Goal: Navigation & Orientation: Find specific page/section

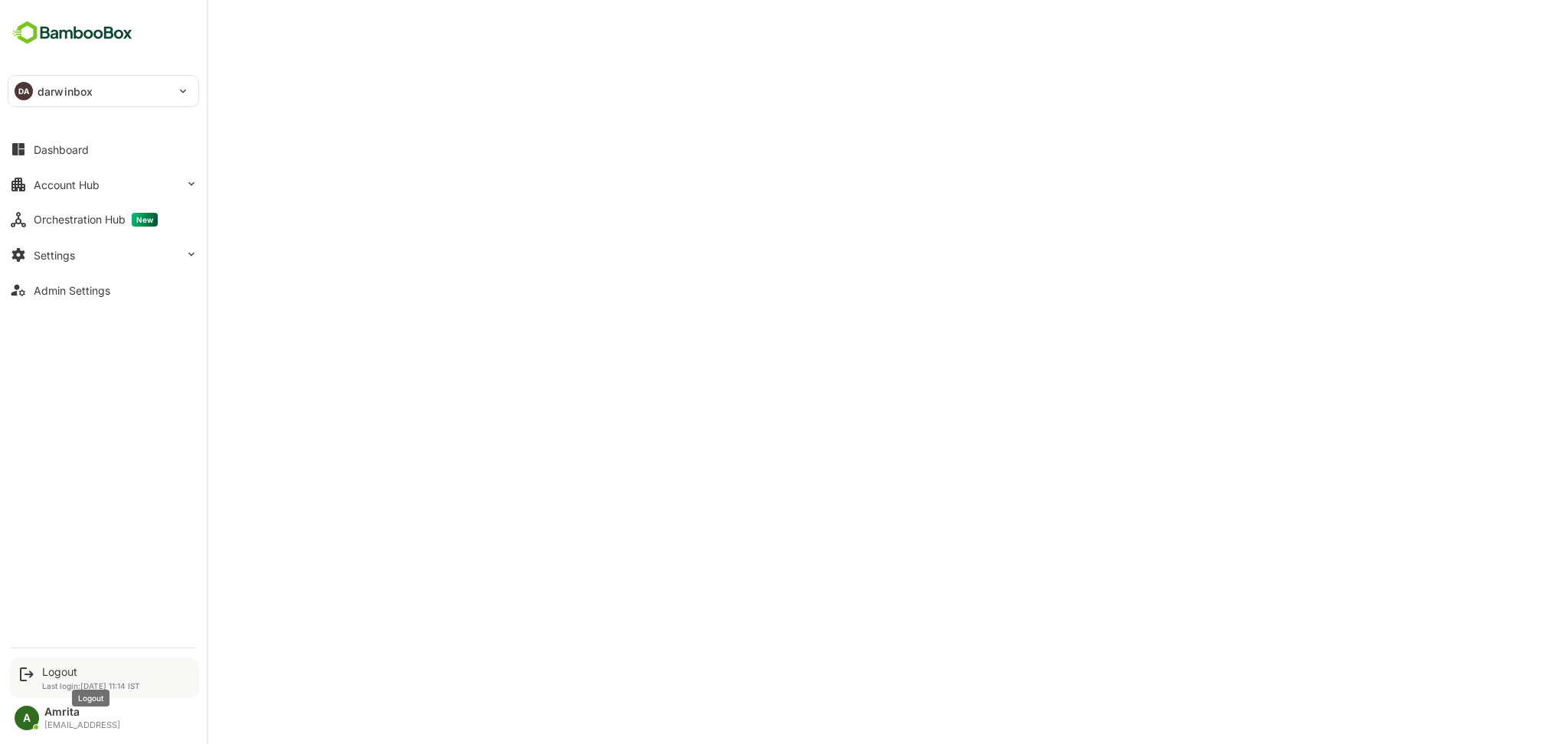
click at [66, 673] on div "Logout" at bounding box center [90, 671] width 98 height 13
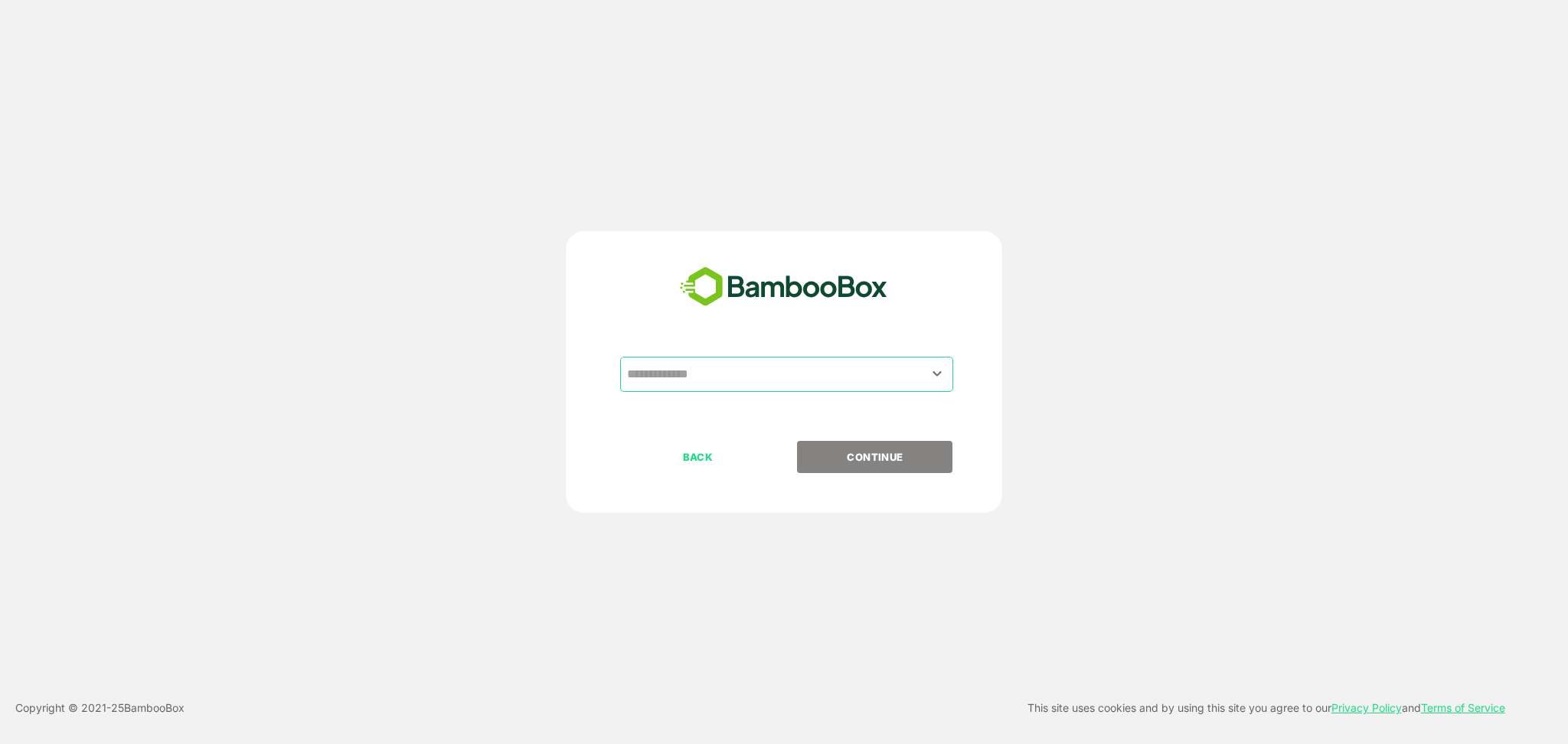
click at [702, 389] on div "​" at bounding box center [787, 374] width 333 height 35
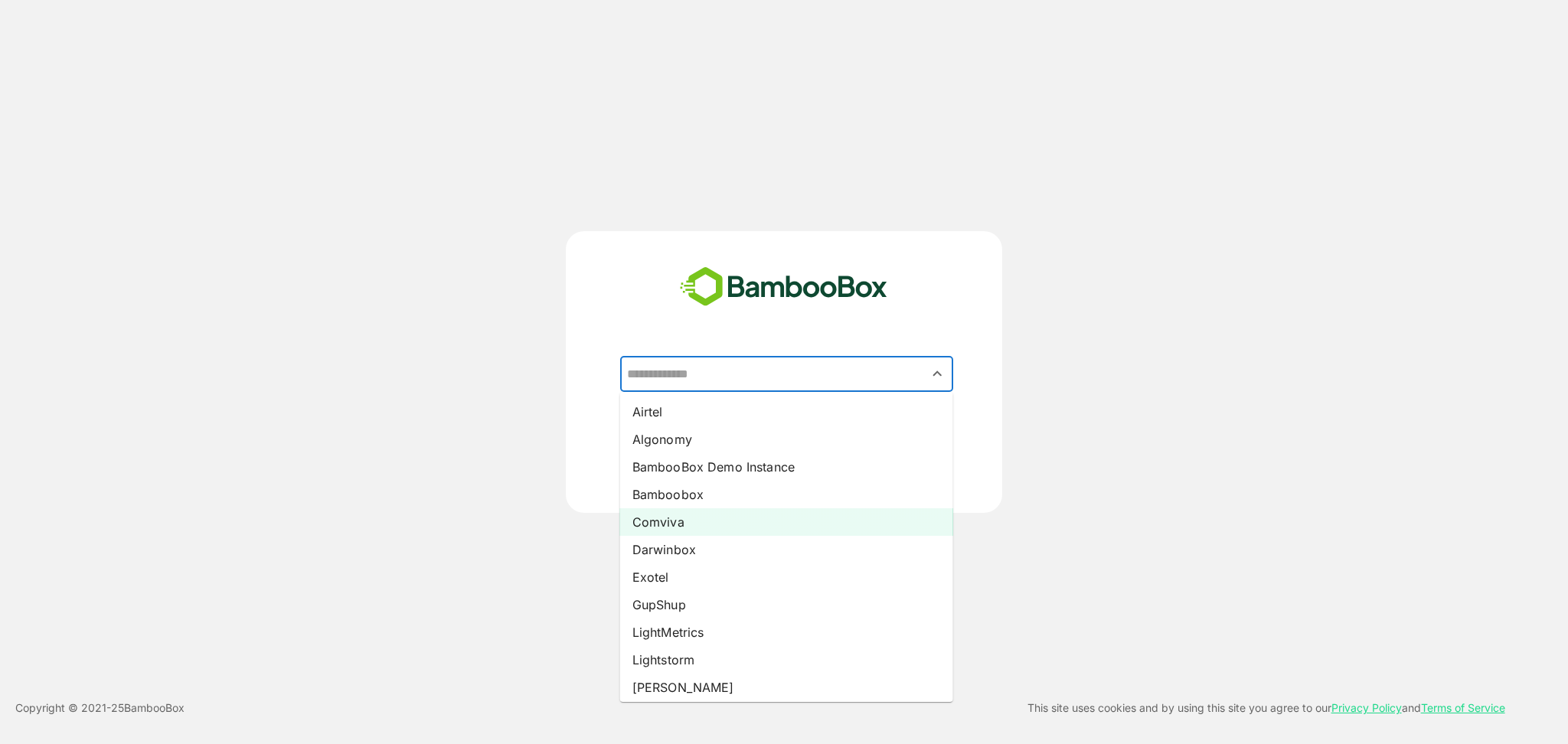
click at [674, 525] on li "Comviva" at bounding box center [787, 522] width 333 height 28
type input "*******"
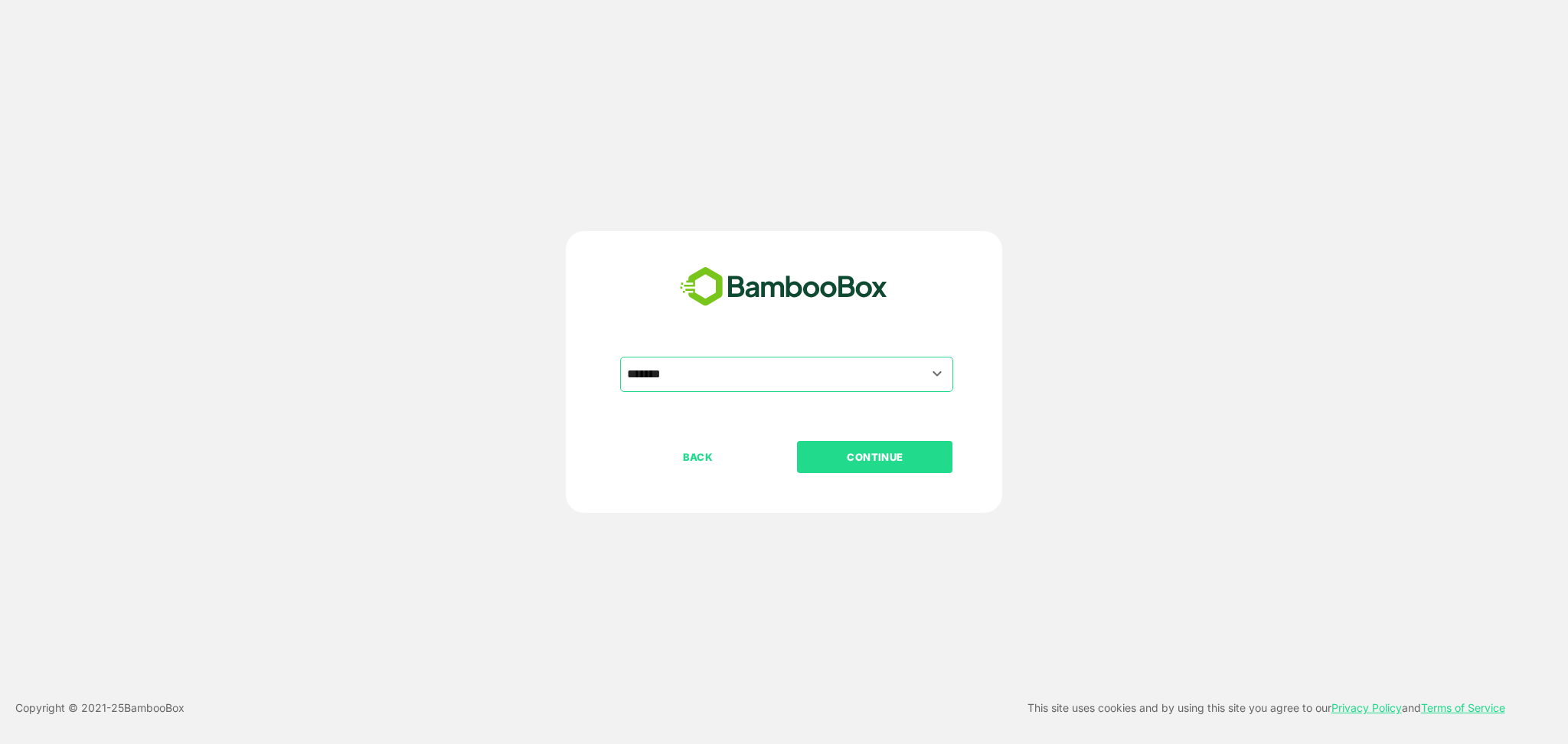
click at [898, 444] on button "CONTINUE" at bounding box center [875, 458] width 156 height 32
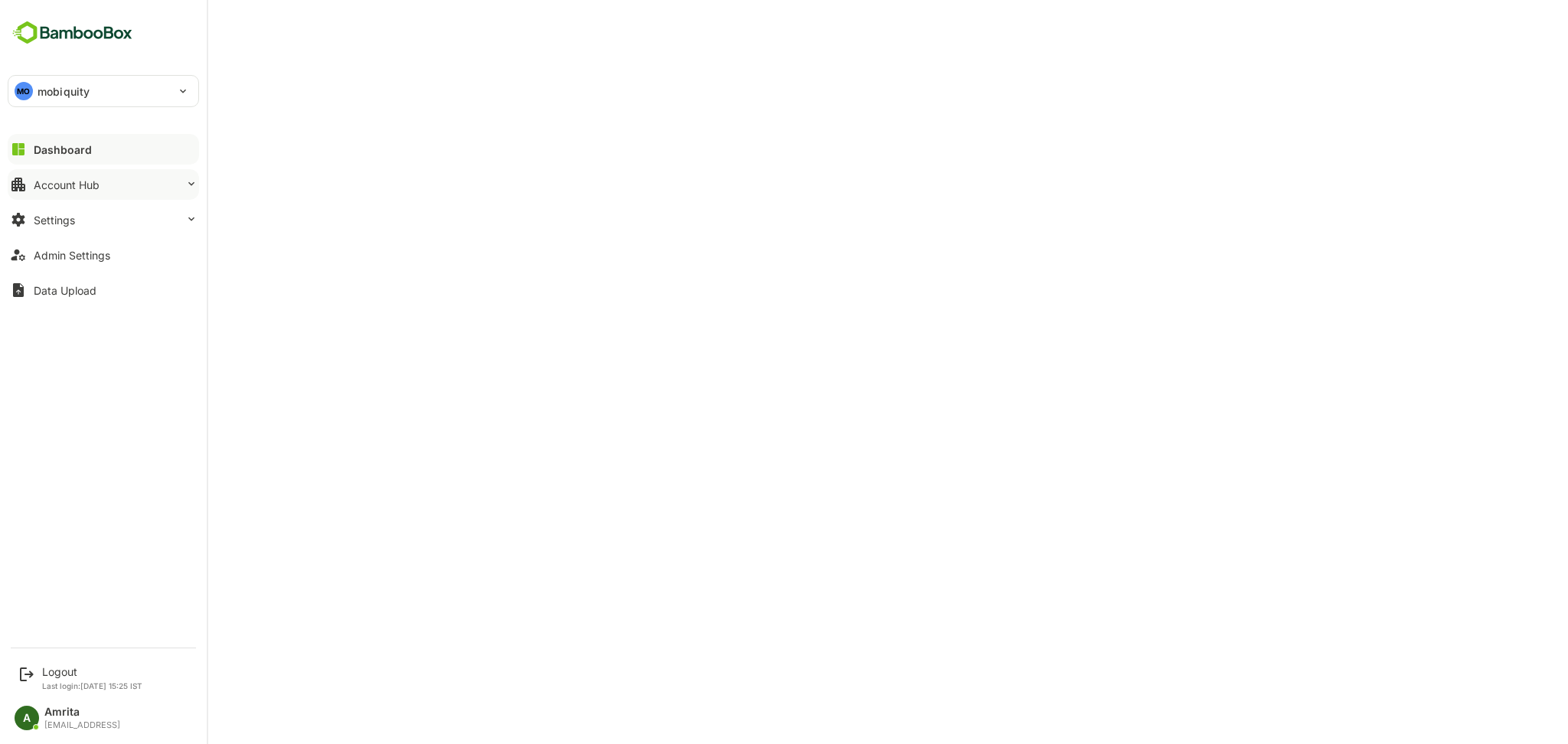
click at [95, 186] on div "Account Hub" at bounding box center [67, 184] width 66 height 13
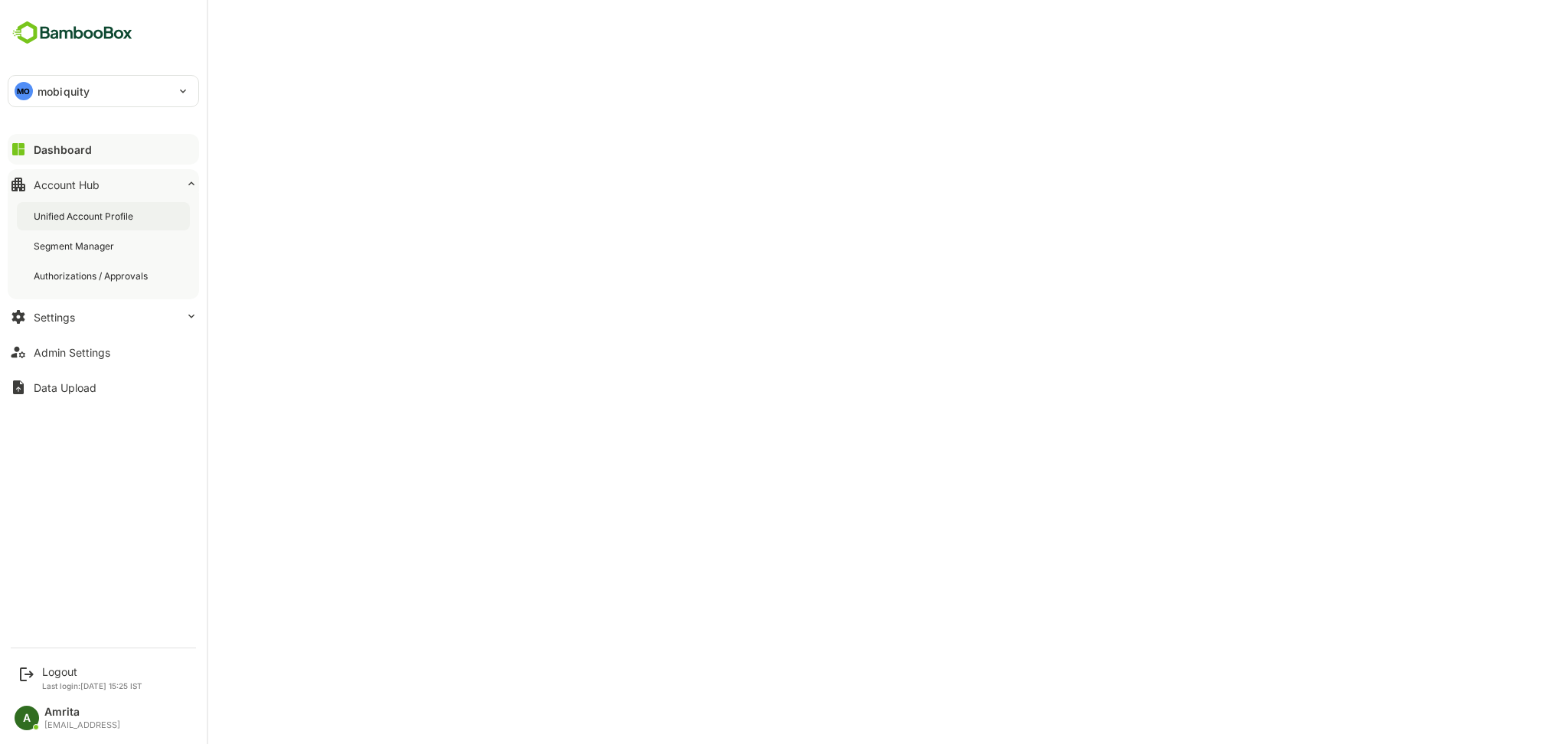
click at [107, 214] on div "Unified Account Profile" at bounding box center [85, 216] width 103 height 13
click at [62, 354] on div "Admin Settings" at bounding box center [73, 353] width 77 height 13
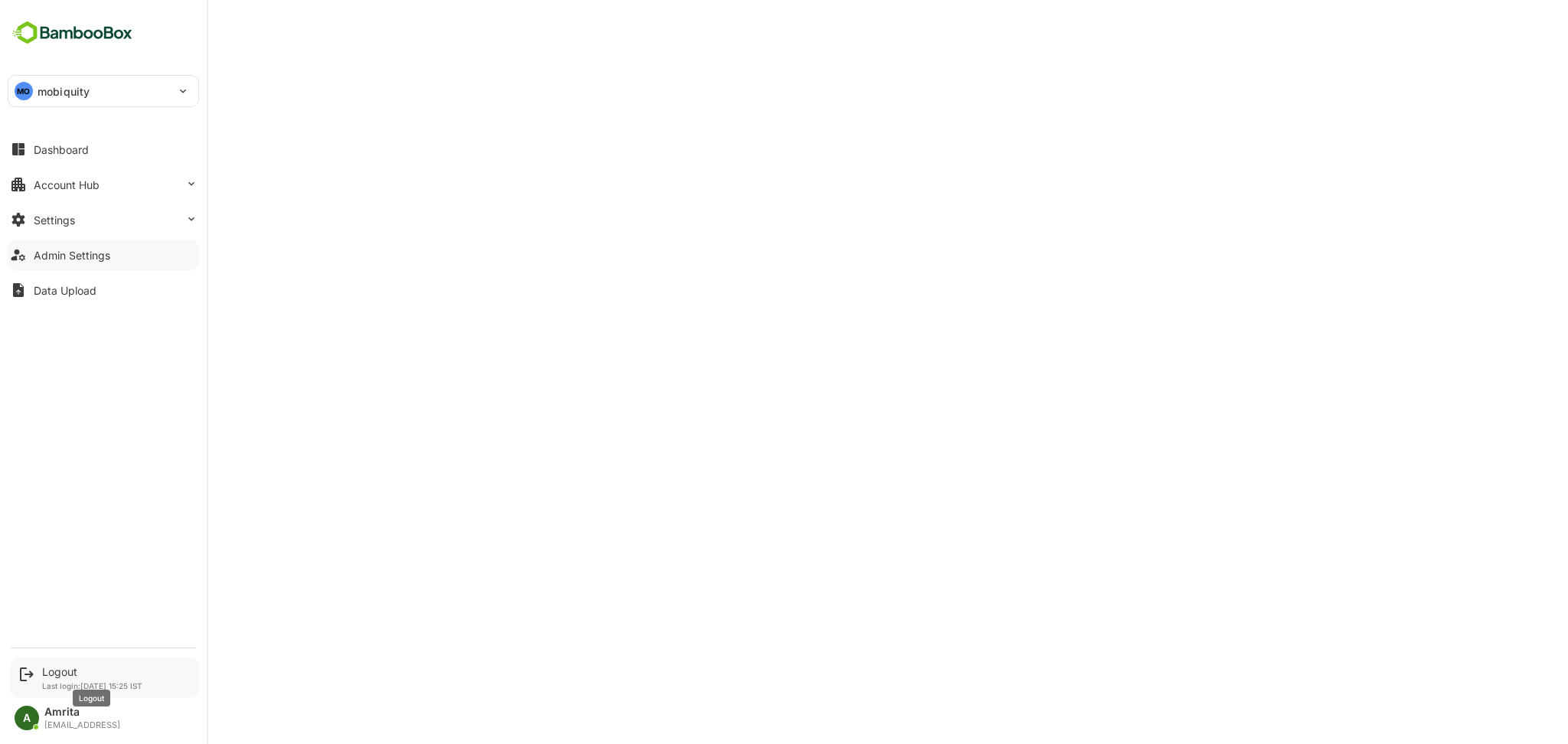
click at [62, 675] on div "Logout" at bounding box center [92, 671] width 100 height 13
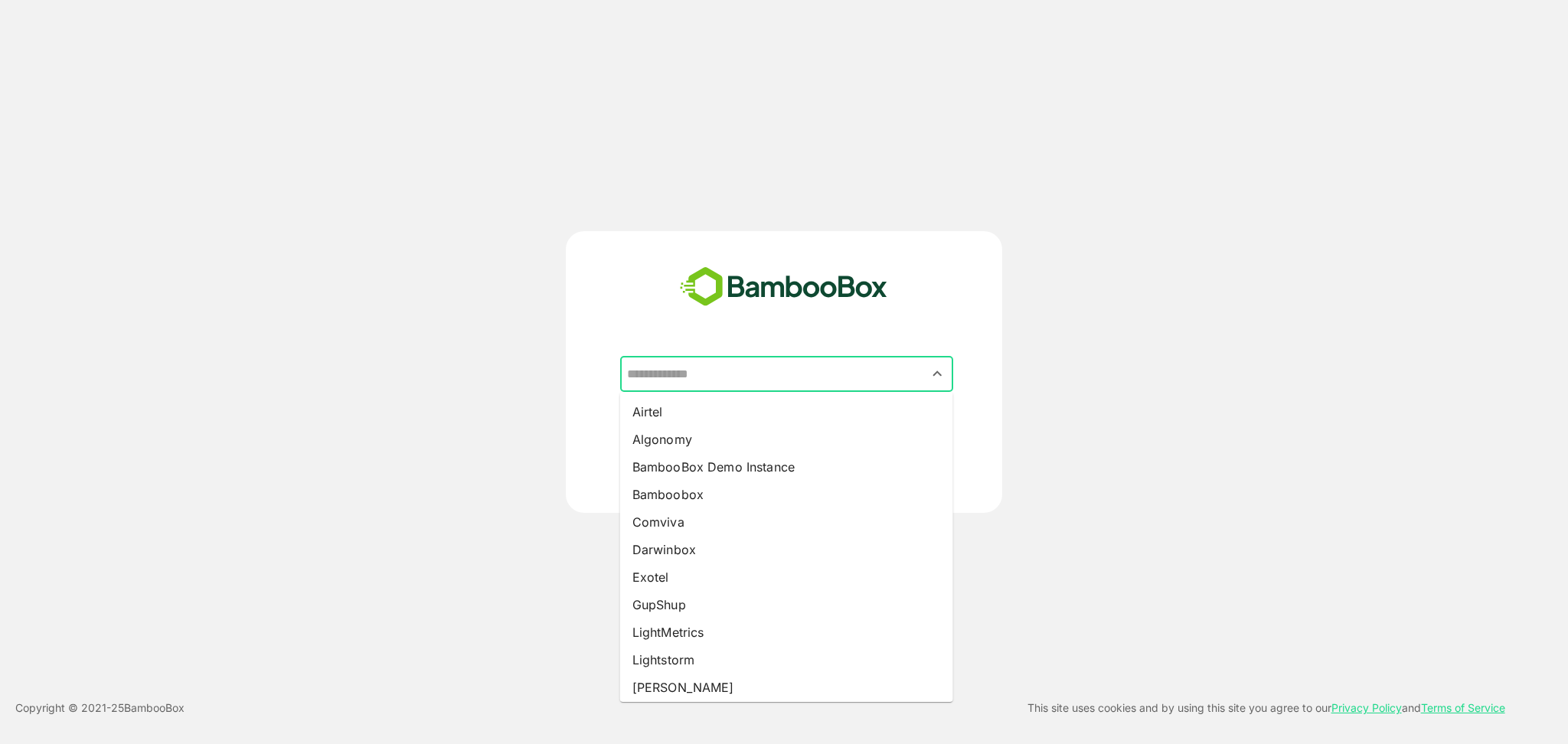
click at [700, 370] on input "text" at bounding box center [786, 374] width 327 height 29
click at [703, 531] on li "Comviva" at bounding box center [787, 522] width 333 height 28
type input "*******"
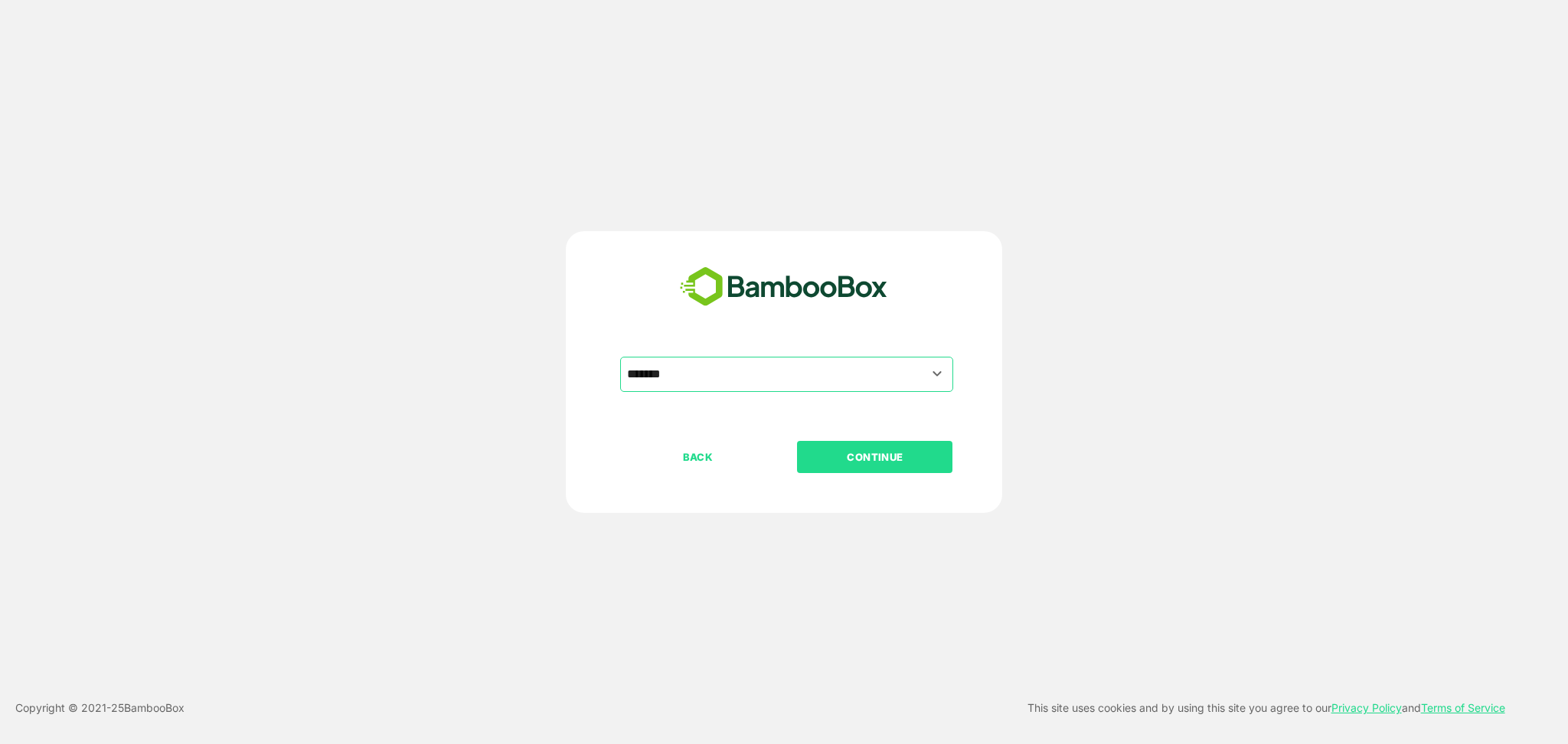
click at [863, 463] on p "CONTINUE" at bounding box center [875, 457] width 153 height 17
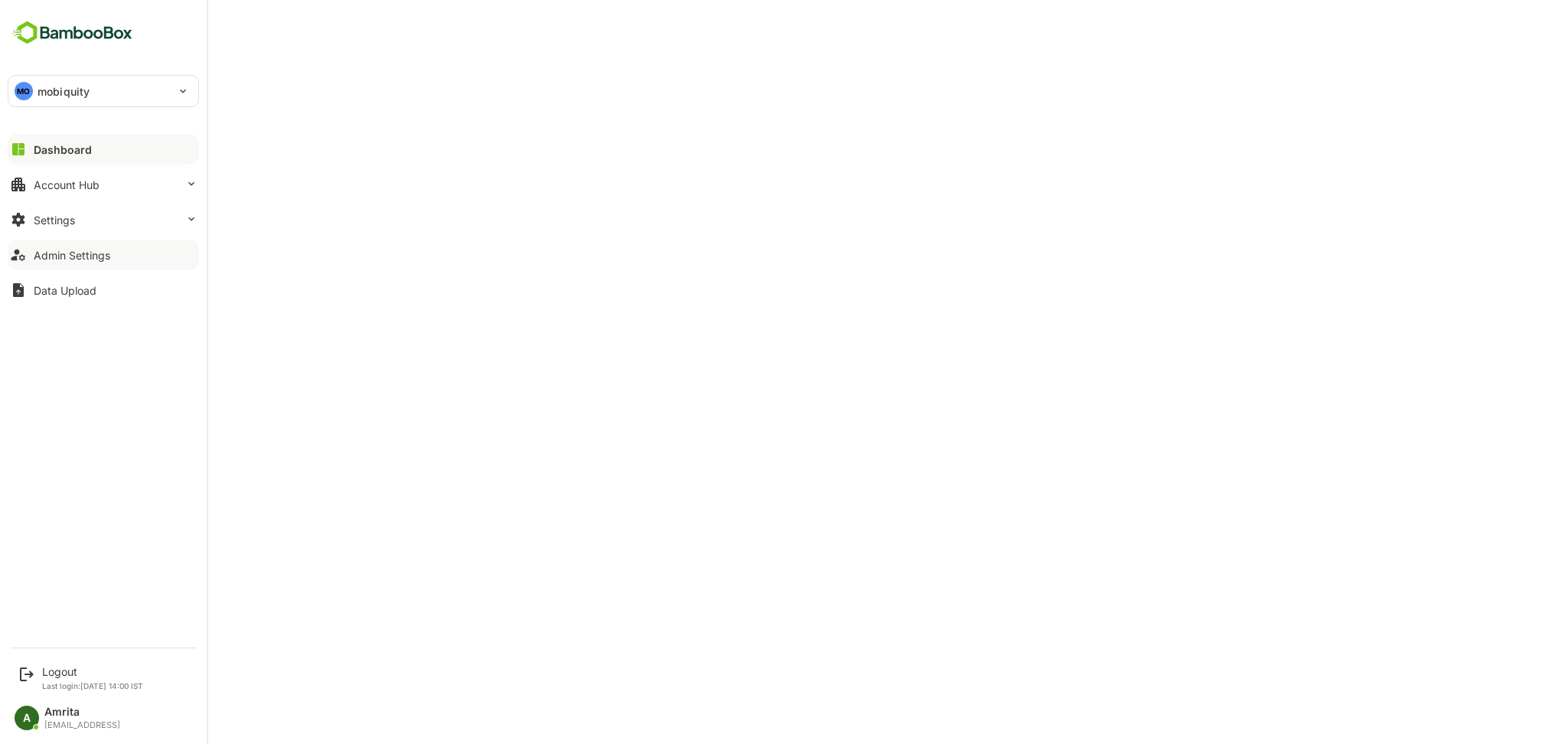
click at [30, 260] on button "Admin Settings" at bounding box center [104, 255] width 192 height 30
click at [37, 186] on div "Account Hub" at bounding box center [67, 184] width 66 height 13
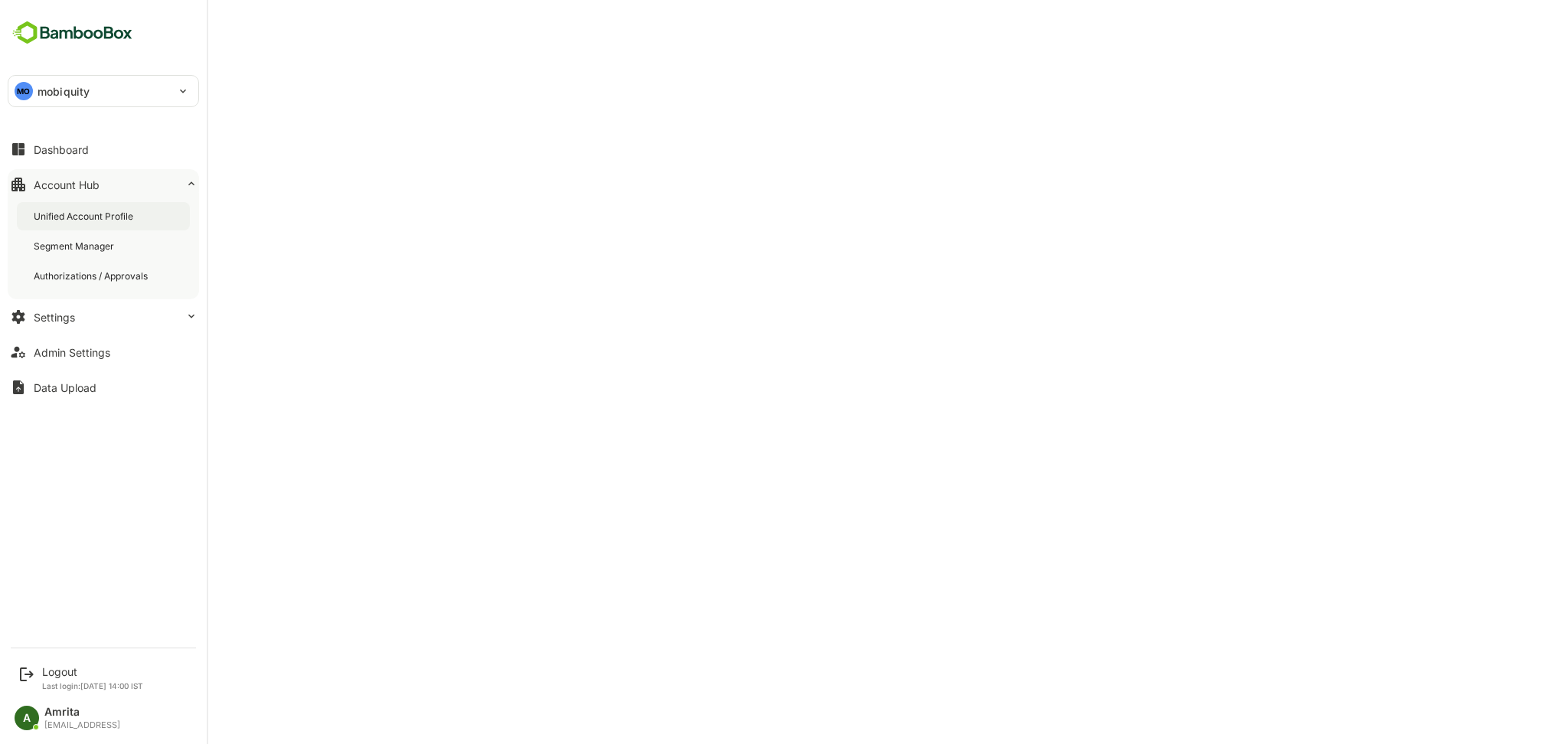
click at [133, 214] on div "Unified Account Profile" at bounding box center [85, 216] width 103 height 13
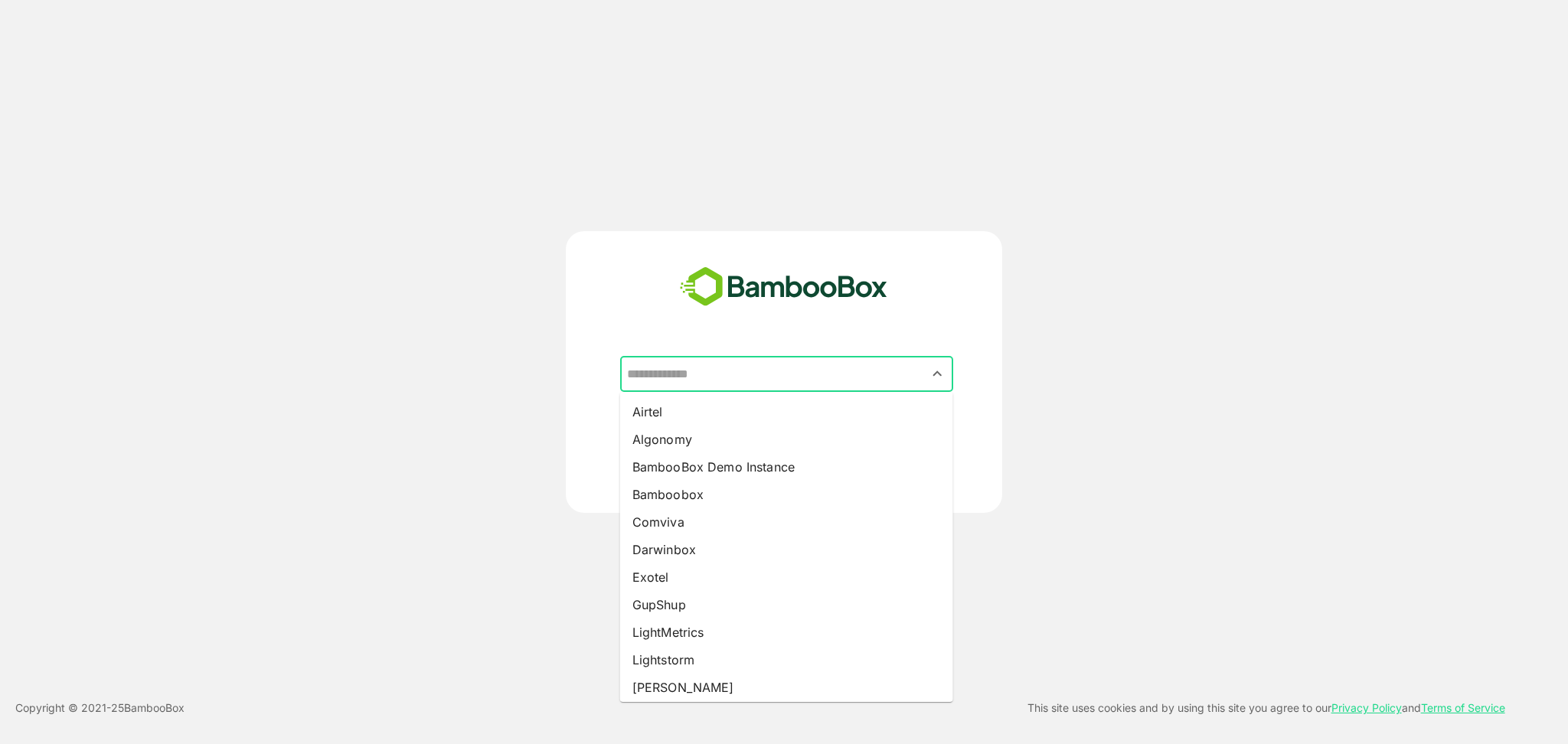
click at [762, 368] on input "text" at bounding box center [786, 374] width 327 height 29
click at [714, 551] on li "Darwinbox" at bounding box center [787, 550] width 333 height 28
type input "*********"
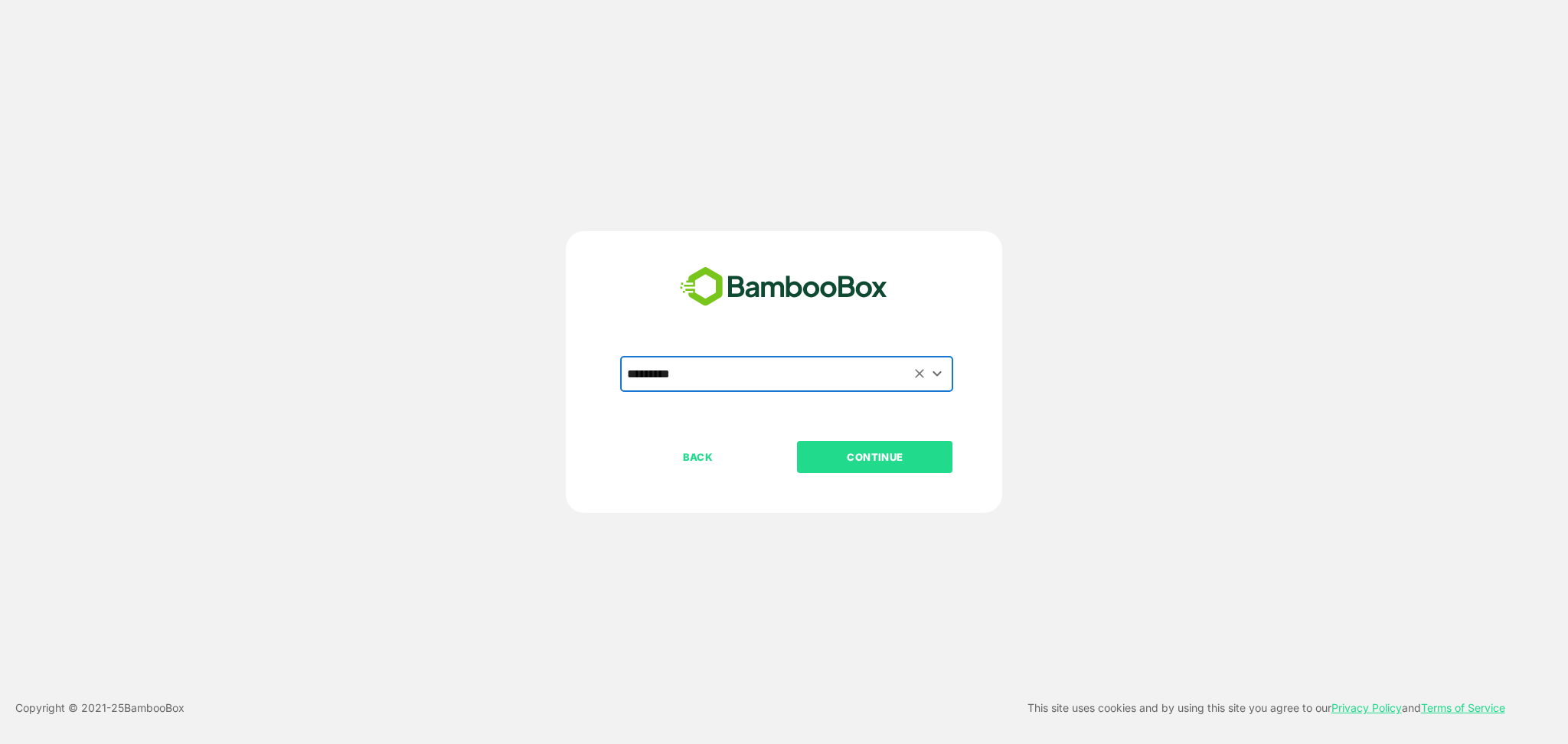
click at [876, 458] on p "CONTINUE" at bounding box center [875, 457] width 153 height 17
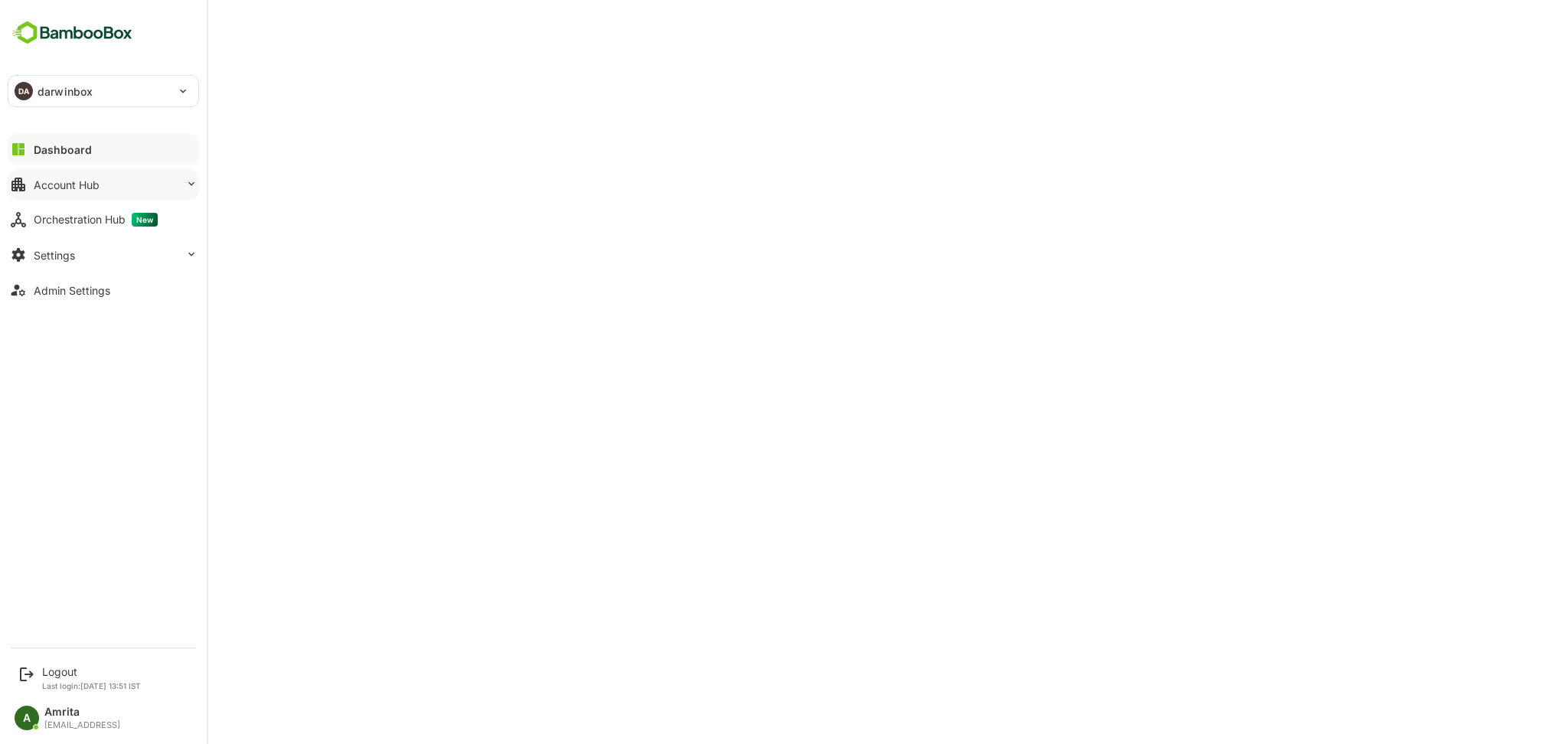
click at [60, 189] on div "Account Hub" at bounding box center [67, 184] width 66 height 13
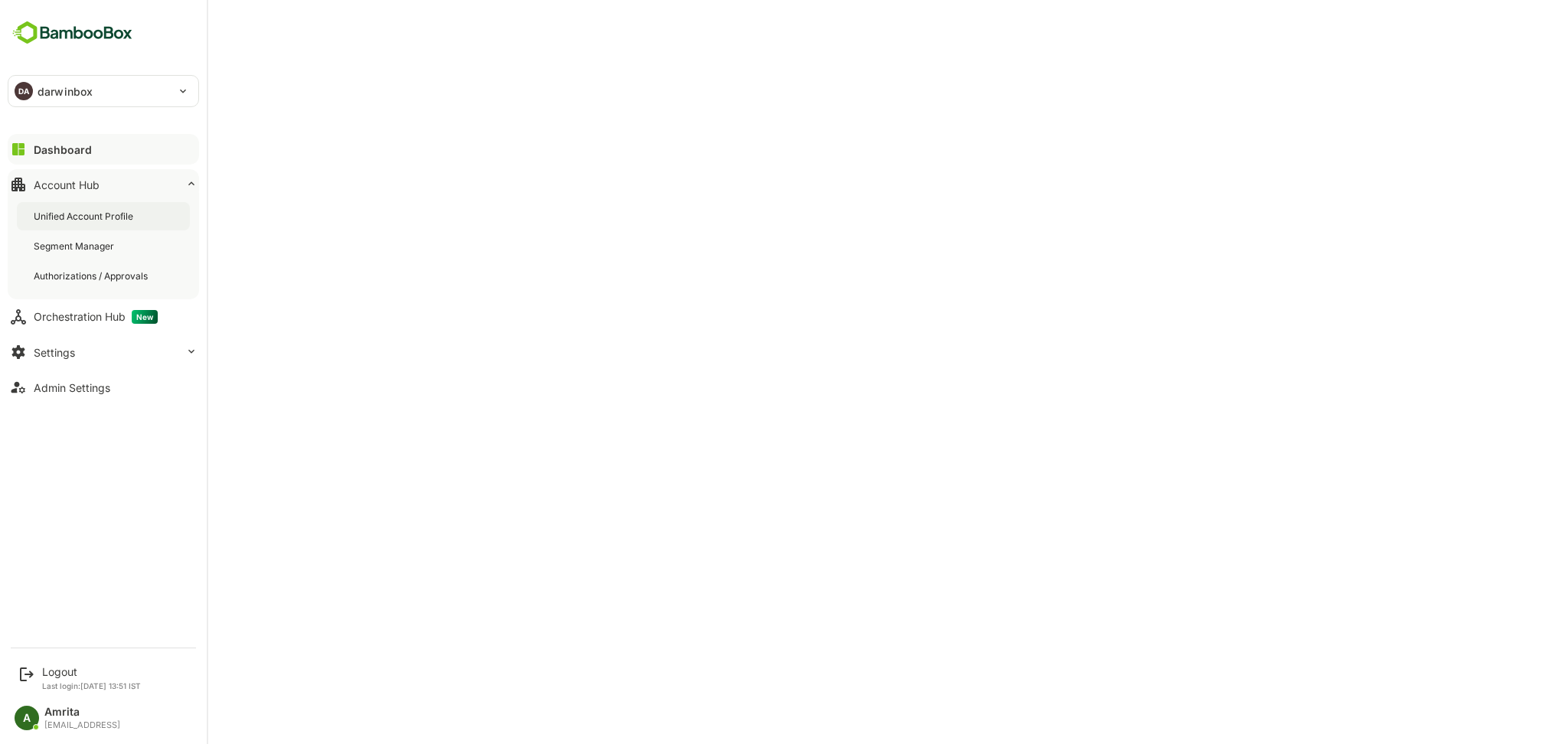
click at [95, 222] on div "Unified Account Profile" at bounding box center [85, 216] width 103 height 13
click at [45, 346] on div "Settings" at bounding box center [55, 353] width 41 height 13
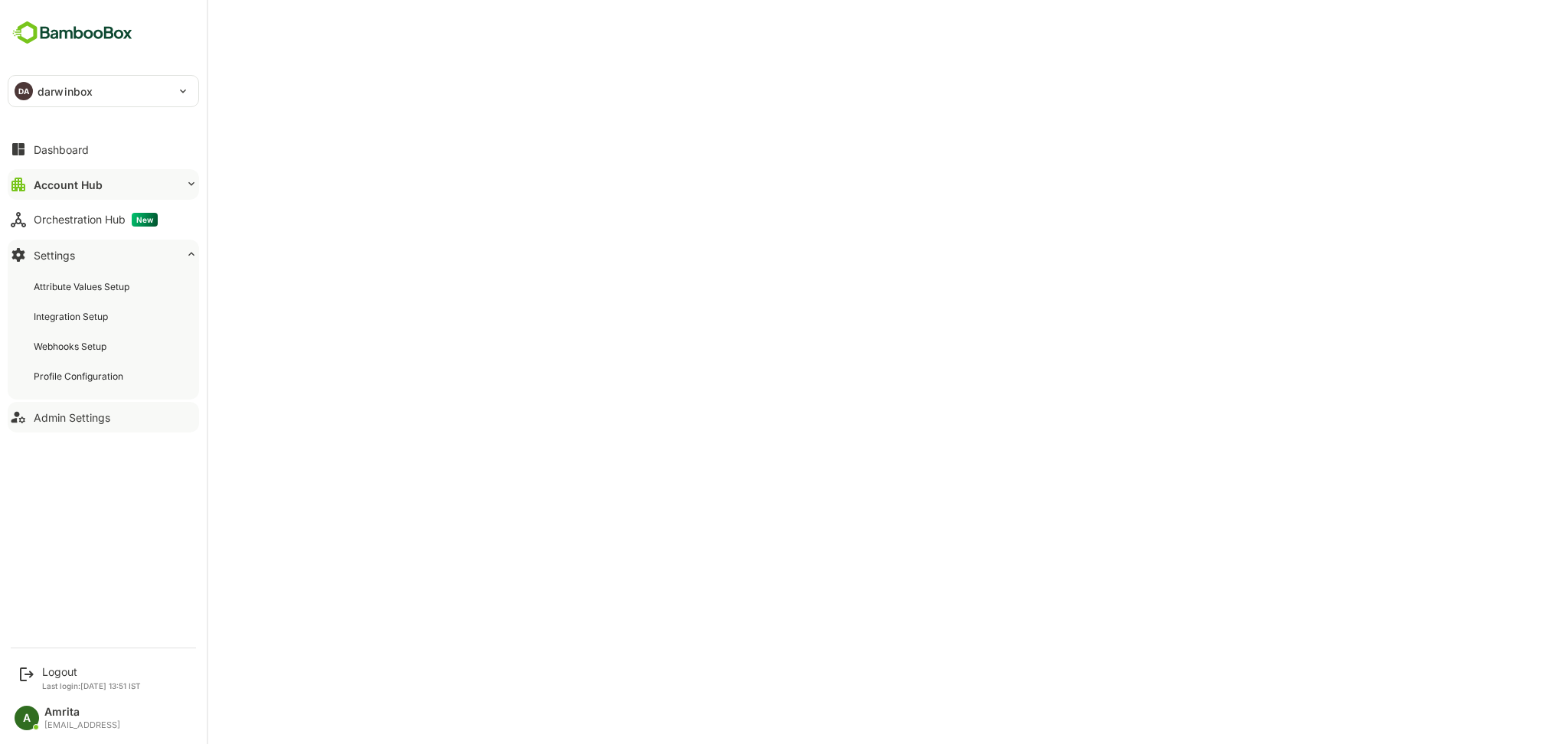
click at [92, 420] on div "Admin Settings" at bounding box center [73, 417] width 77 height 13
click at [59, 188] on div "Account Hub" at bounding box center [67, 184] width 66 height 13
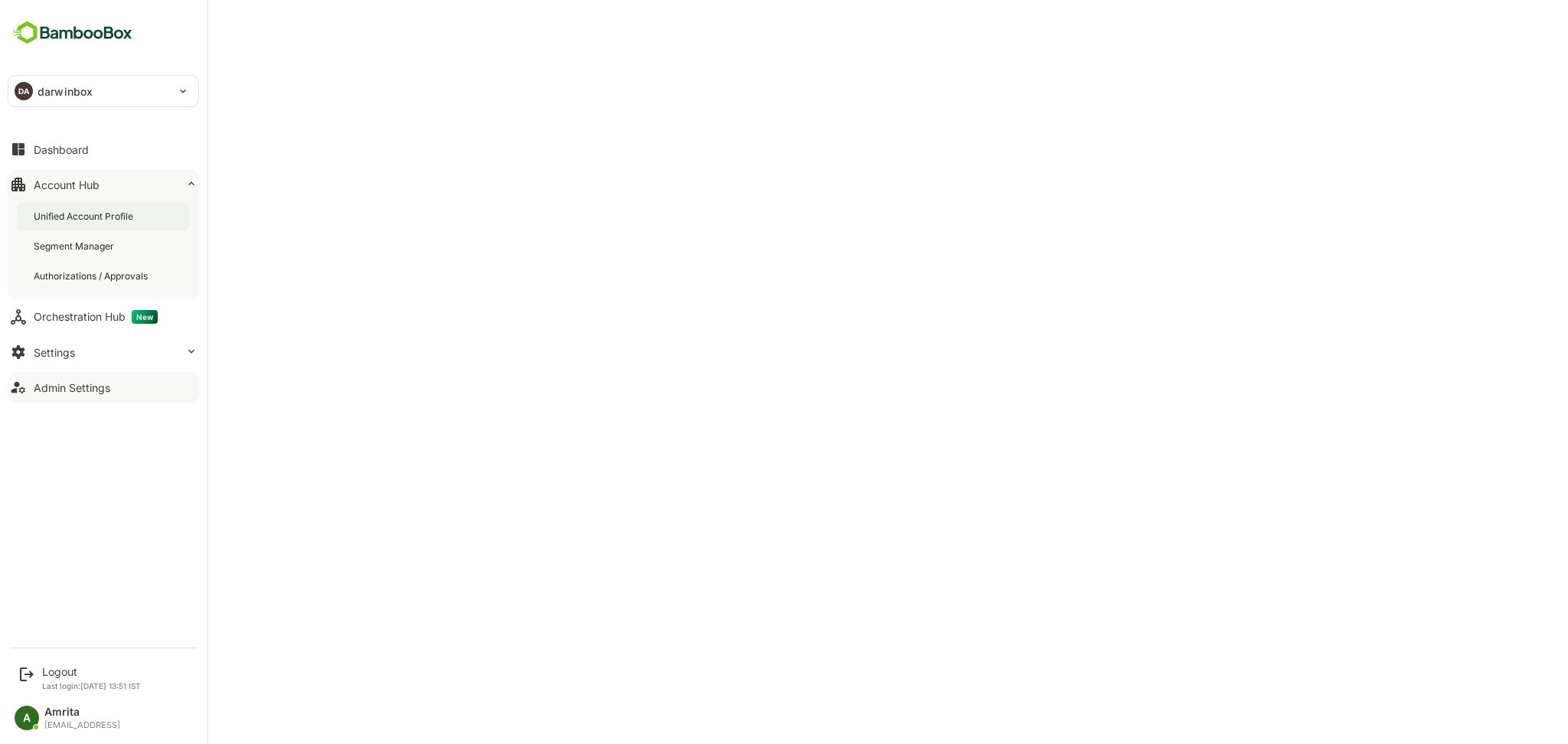
click at [80, 216] on div "Unified Account Profile" at bounding box center [85, 216] width 103 height 13
click at [24, 160] on button "Dashboard" at bounding box center [104, 150] width 192 height 30
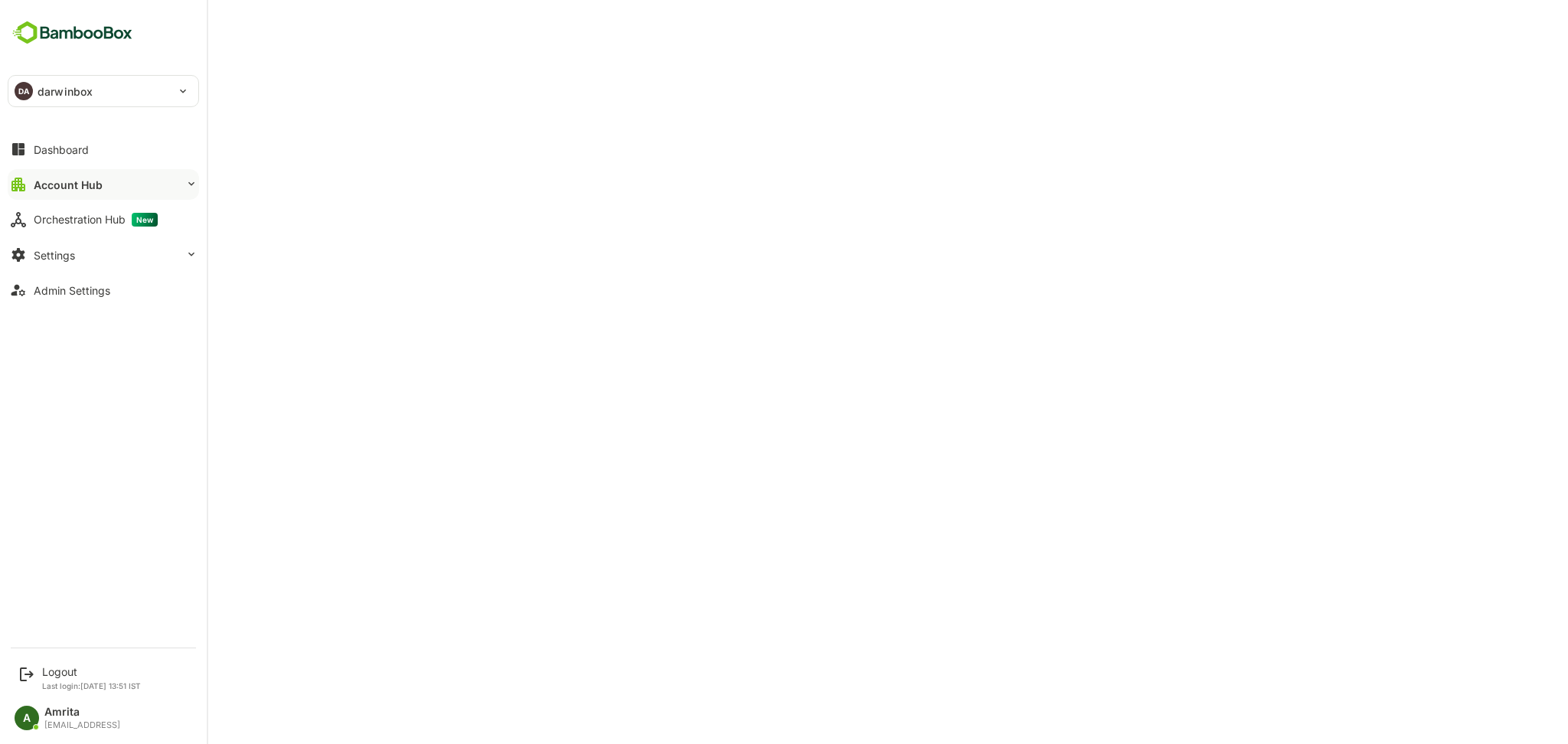
click at [49, 182] on div "Account Hub" at bounding box center [68, 184] width 69 height 13
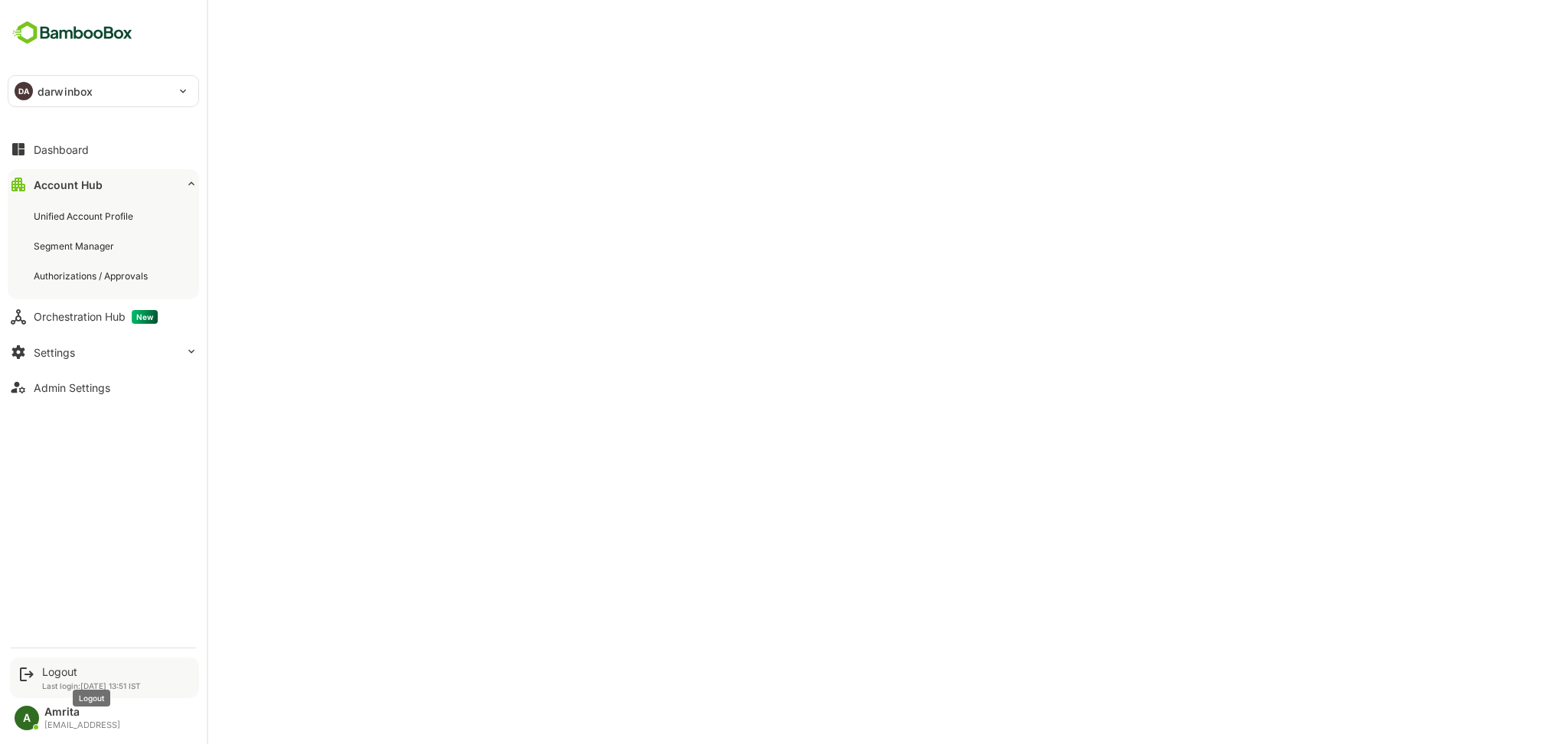
click at [63, 671] on div "Logout" at bounding box center [91, 671] width 99 height 13
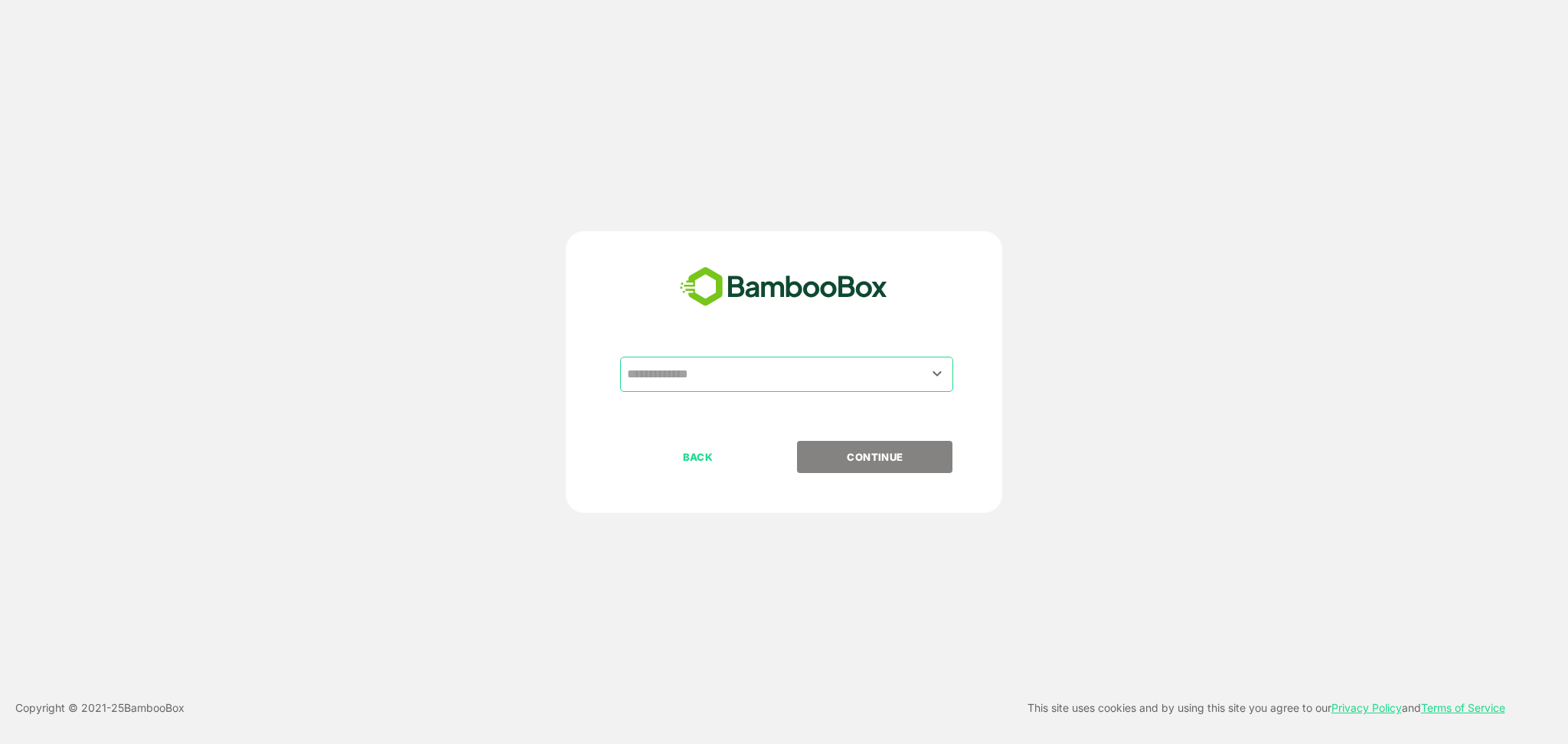
click at [708, 378] on input "text" at bounding box center [786, 374] width 327 height 29
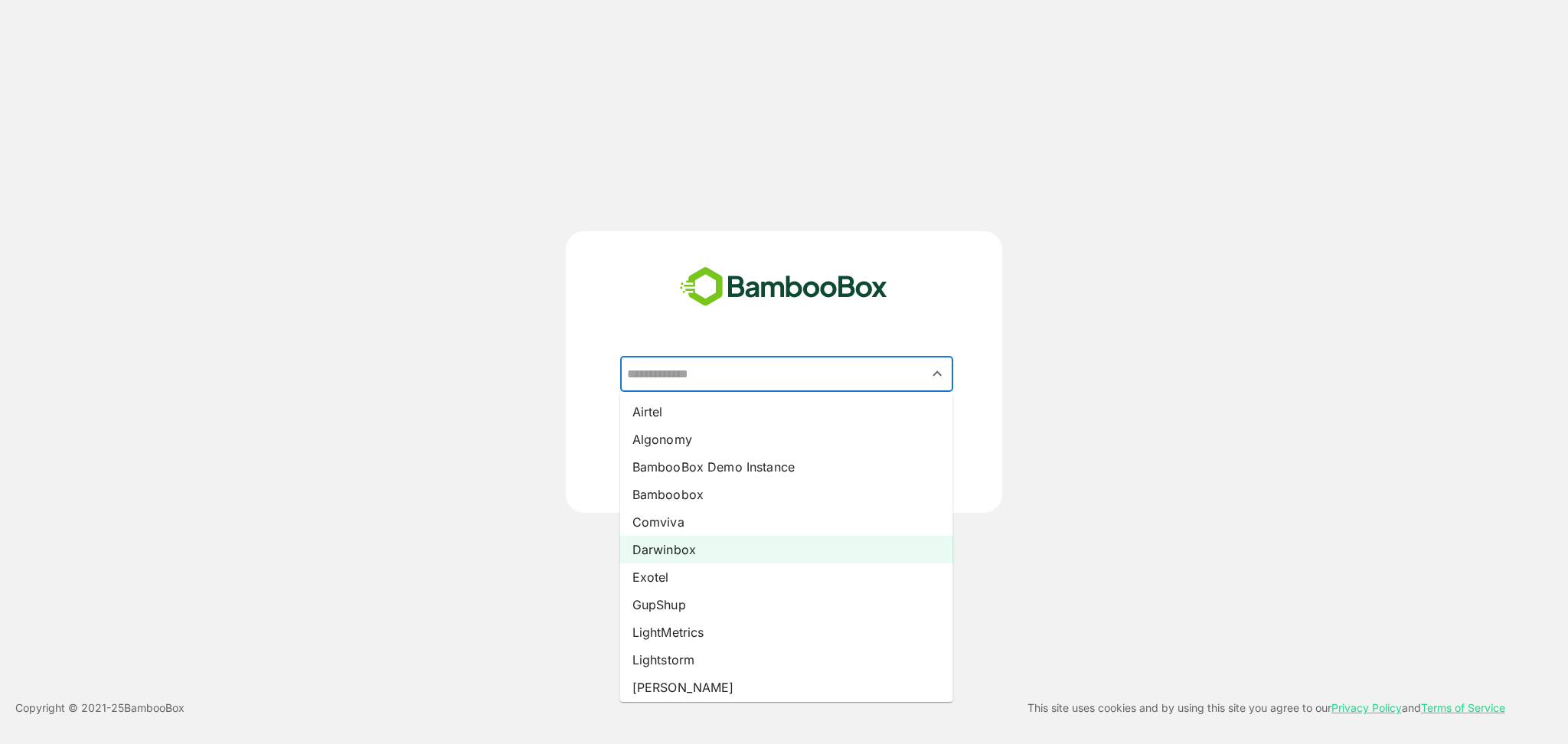
click at [667, 551] on li "Darwinbox" at bounding box center [787, 550] width 333 height 28
type input "*********"
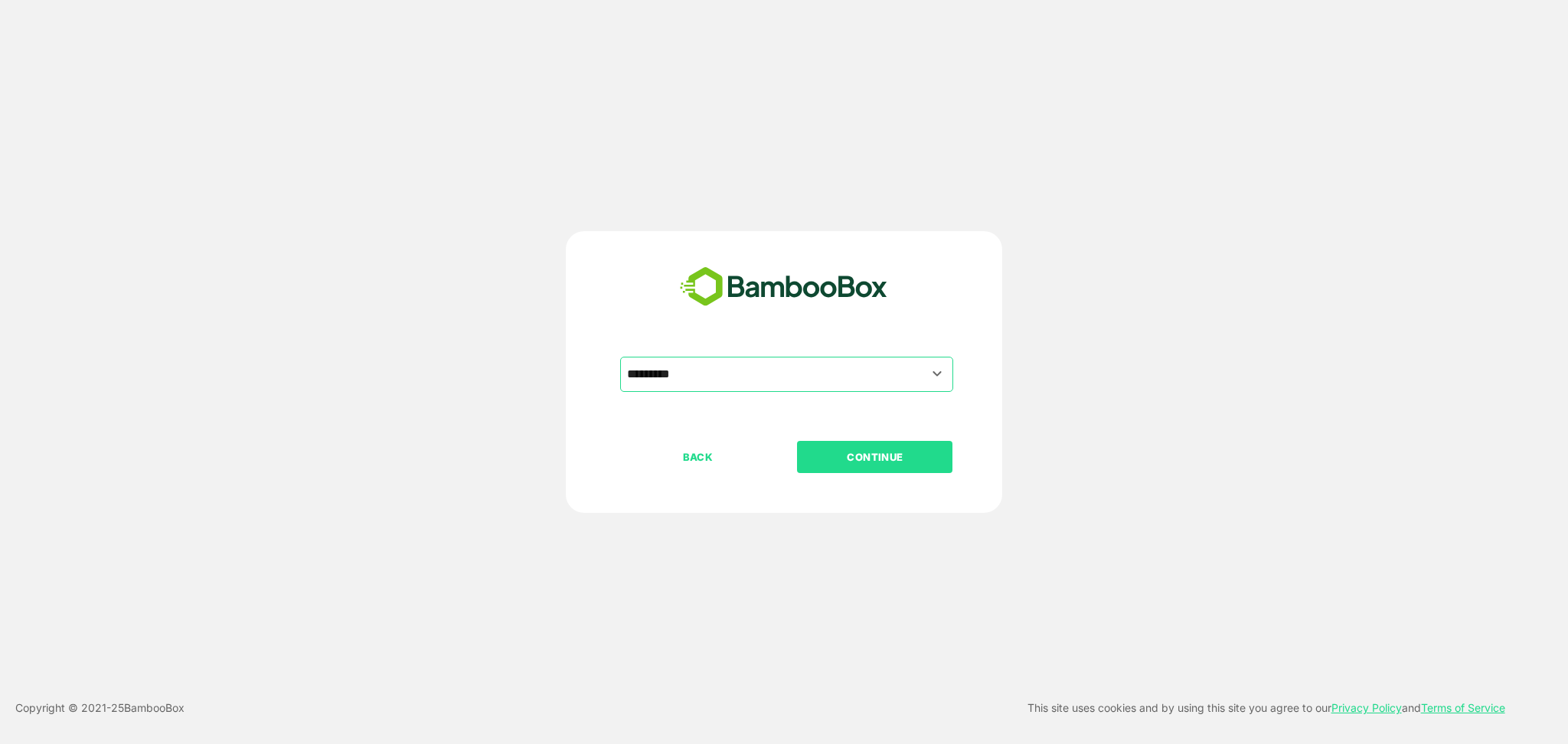
click at [886, 463] on p "CONTINUE" at bounding box center [875, 457] width 153 height 17
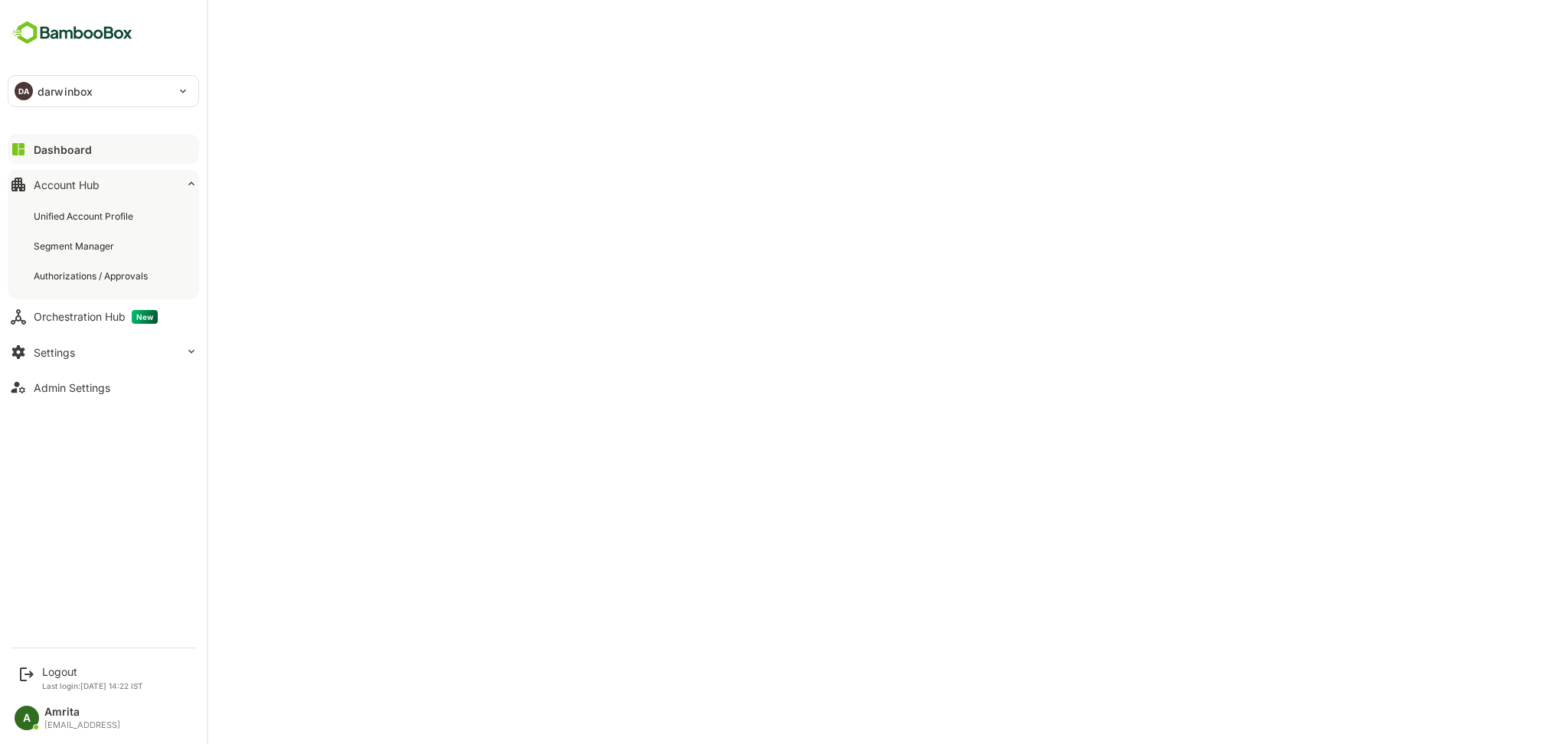
click at [34, 294] on div "Unified Account Profile Segment Manager Authorizations / Approvals" at bounding box center [104, 246] width 192 height 107
click at [45, 394] on div "Admin Settings" at bounding box center [73, 388] width 77 height 13
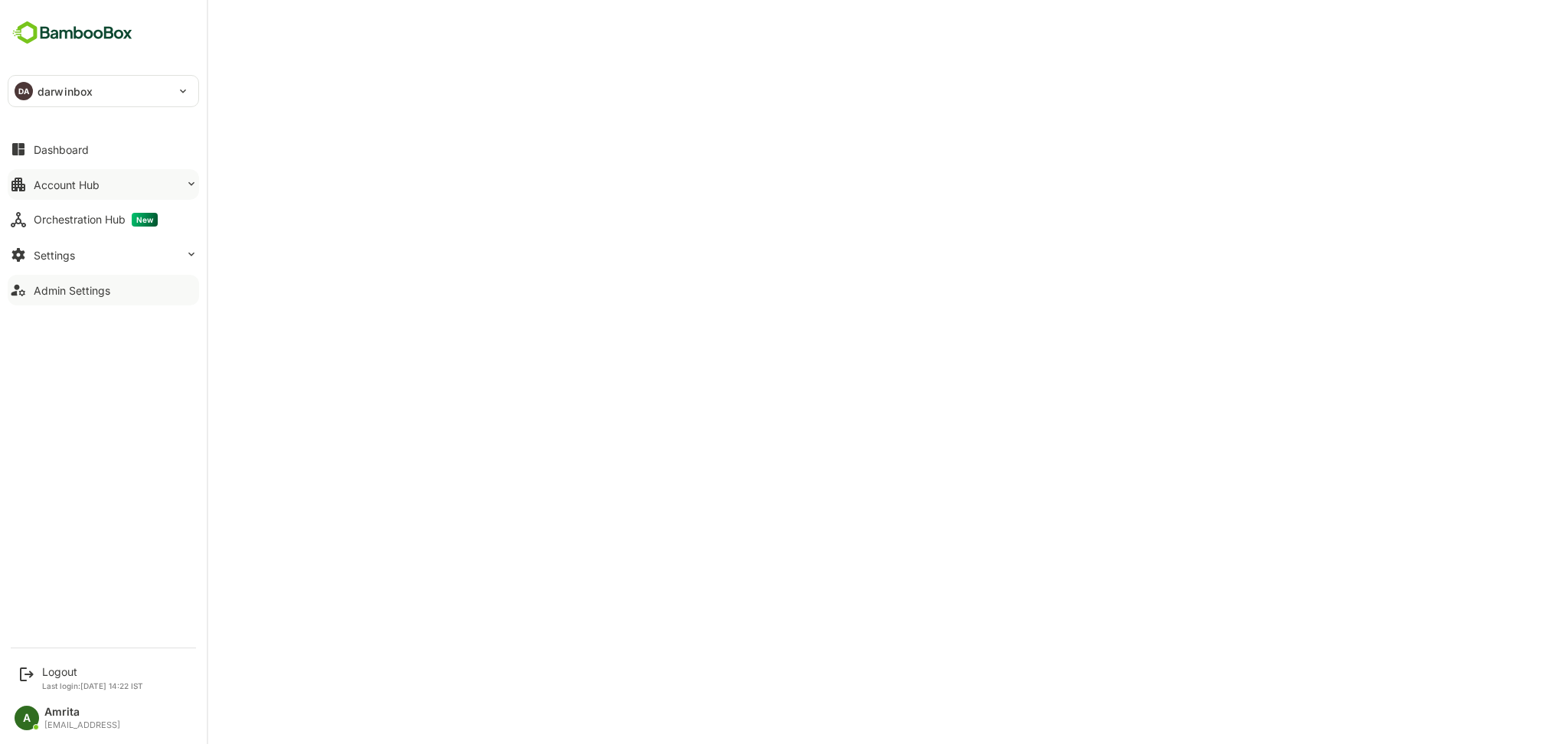
click at [116, 187] on button "Account Hub" at bounding box center [104, 184] width 192 height 30
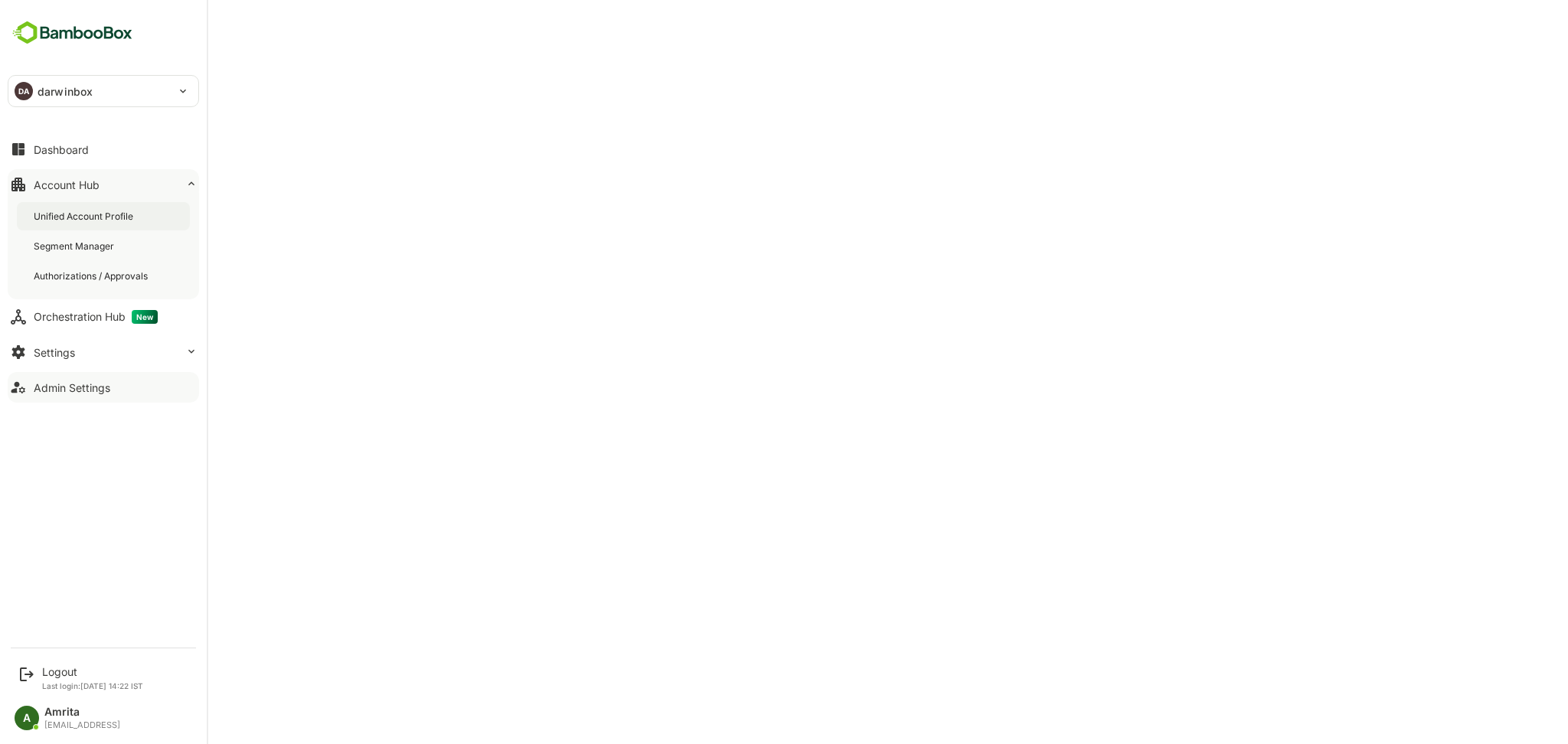
click at [129, 216] on div "Unified Account Profile" at bounding box center [85, 216] width 103 height 13
click at [66, 674] on div "Logout" at bounding box center [92, 671] width 101 height 13
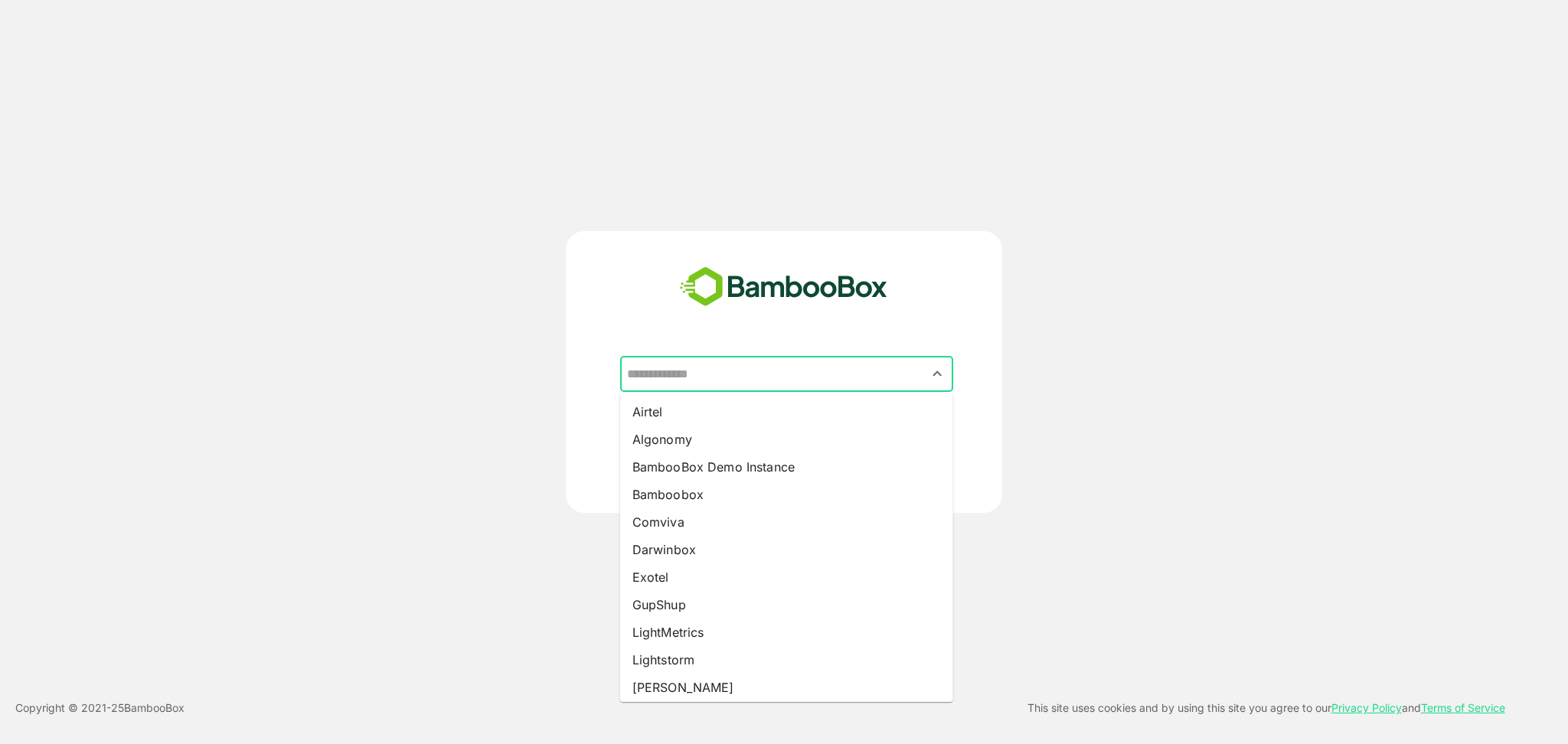
click at [787, 374] on input "text" at bounding box center [786, 374] width 327 height 29
click at [730, 522] on li "Comviva" at bounding box center [787, 522] width 333 height 28
type input "*******"
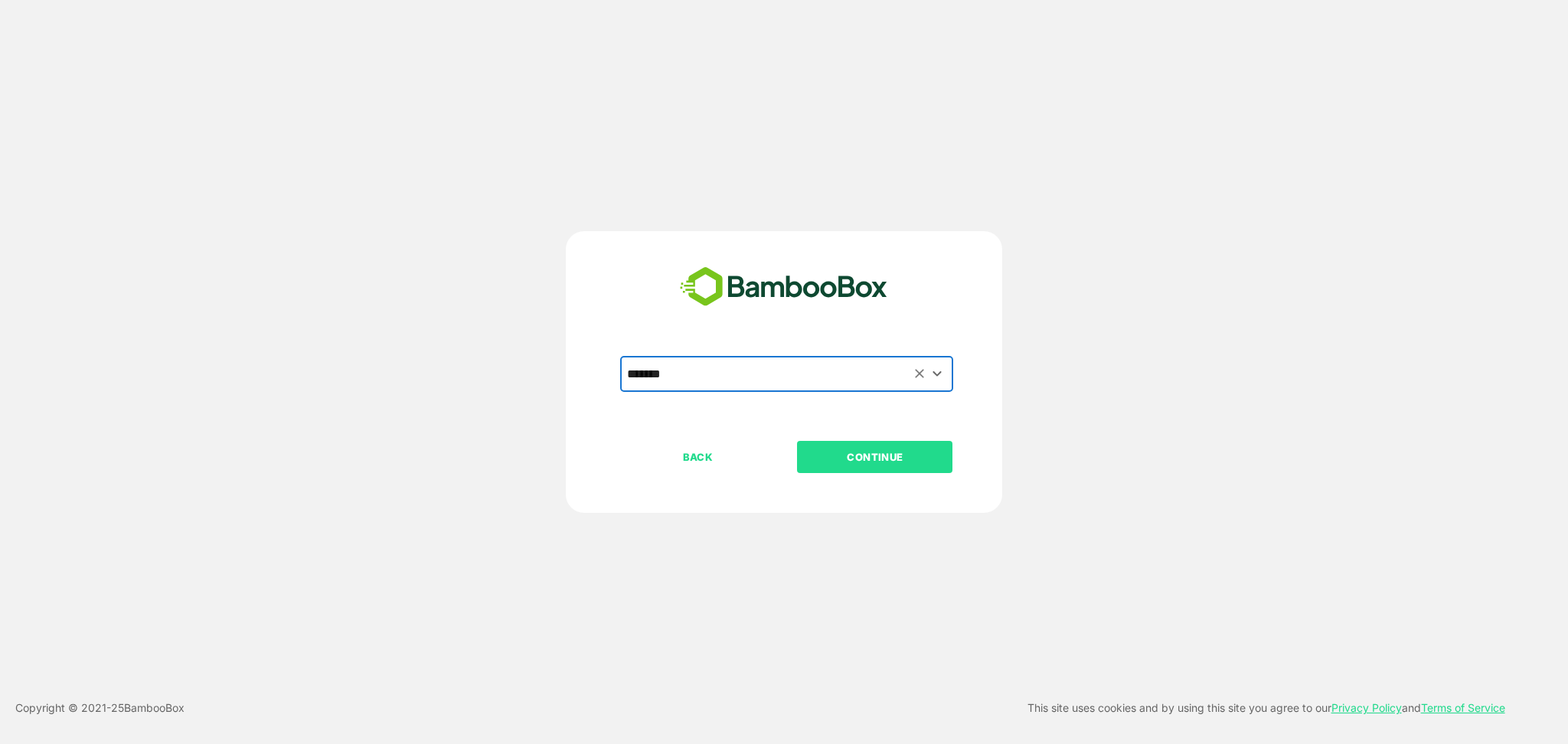
click at [844, 449] on p "CONTINUE" at bounding box center [875, 457] width 153 height 17
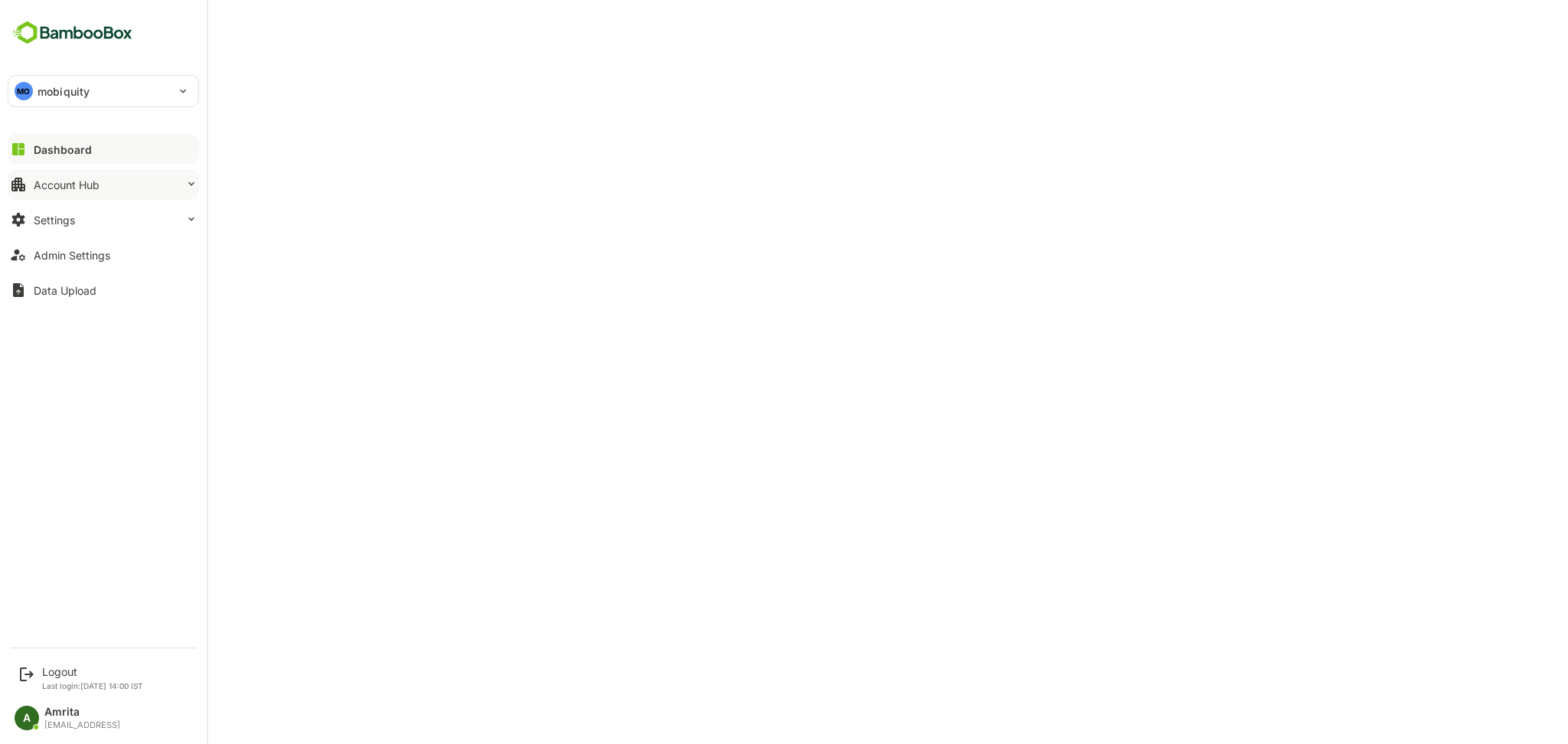
click at [83, 186] on div "Account Hub" at bounding box center [67, 184] width 66 height 13
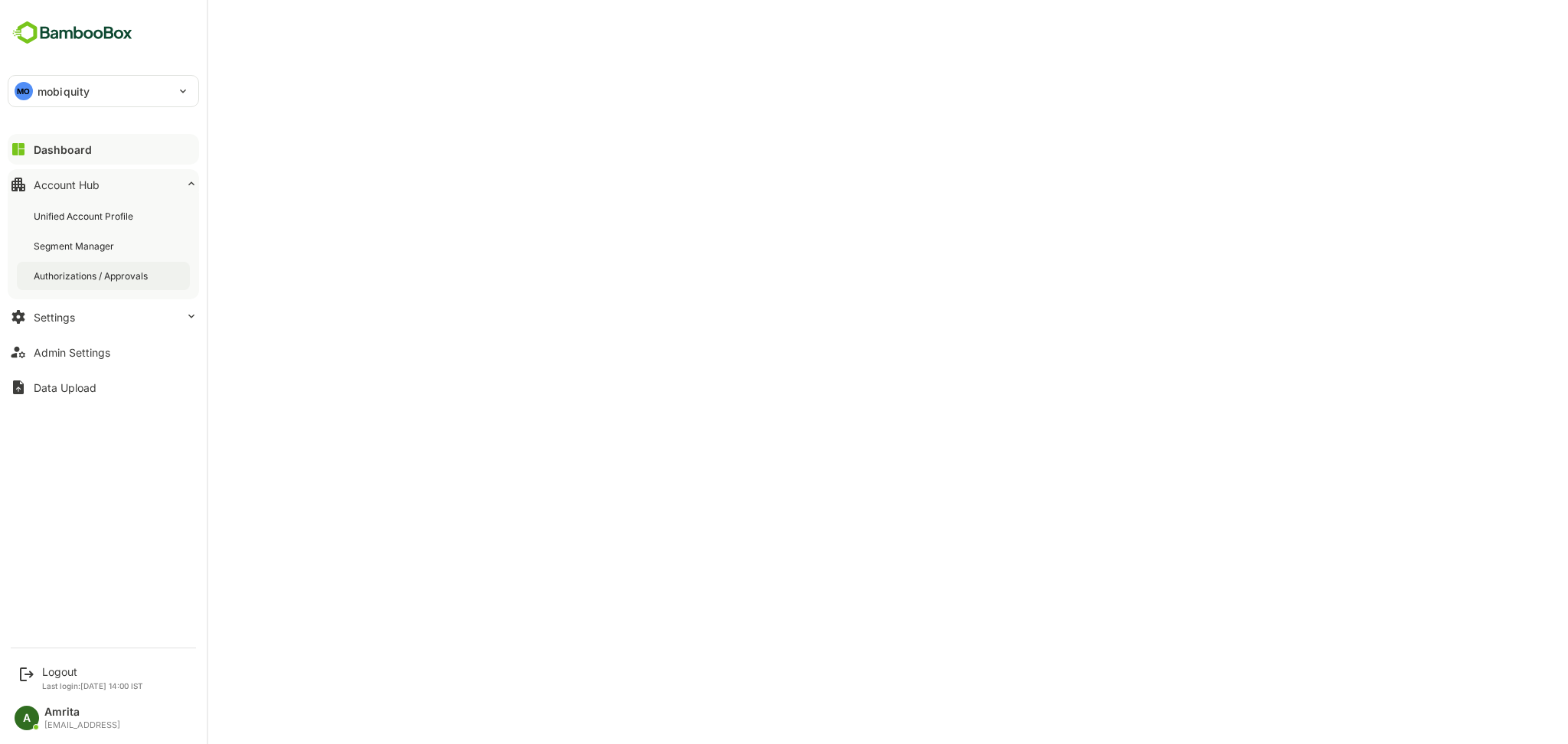
click at [97, 283] on div "Authorizations / Approvals" at bounding box center [103, 276] width 173 height 29
click at [99, 358] on div "Admin Settings" at bounding box center [73, 353] width 77 height 13
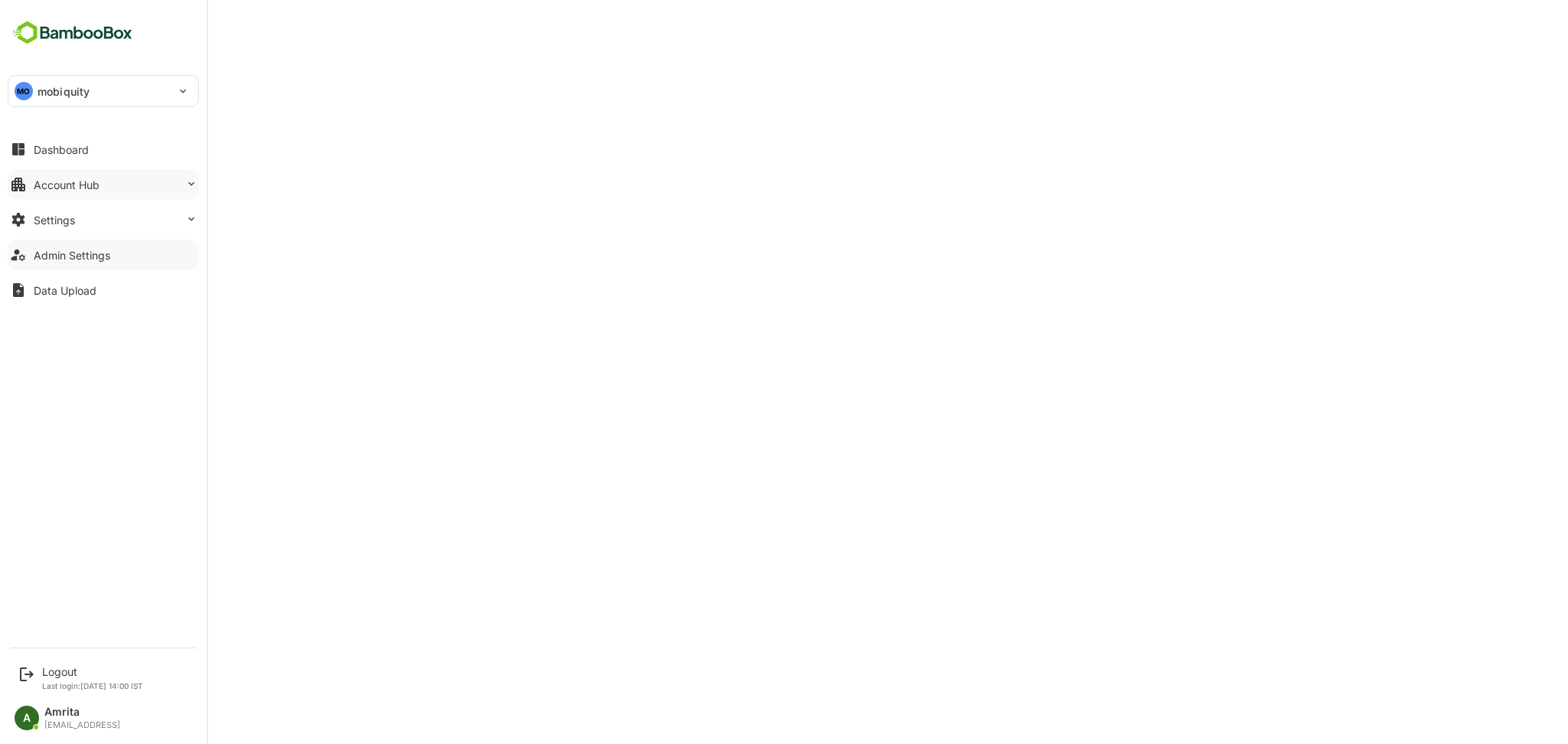
click at [55, 191] on button "Account Hub" at bounding box center [104, 184] width 192 height 30
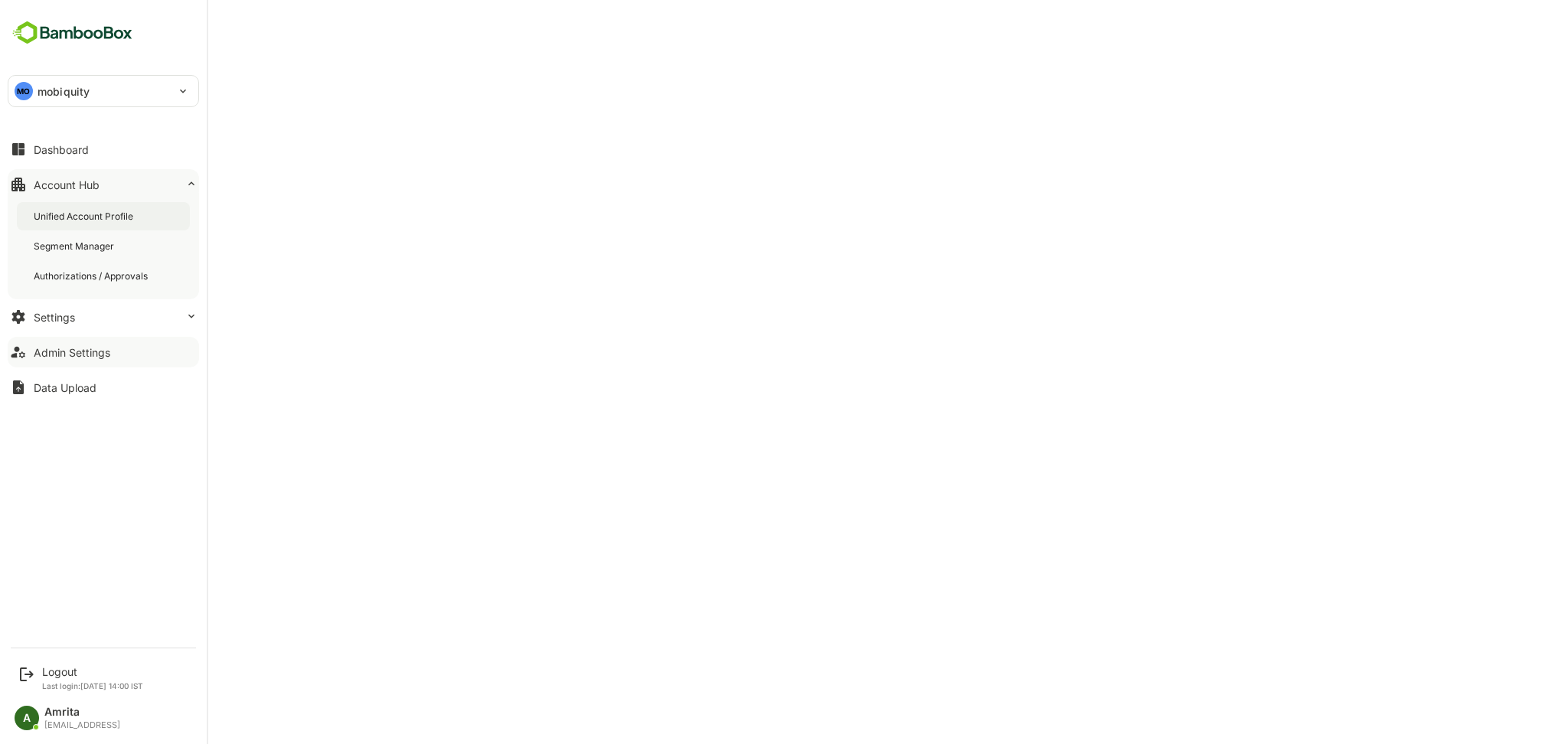
click at [136, 210] on div "Unified Account Profile" at bounding box center [85, 216] width 103 height 13
click at [64, 347] on div "Admin Settings" at bounding box center [73, 353] width 77 height 13
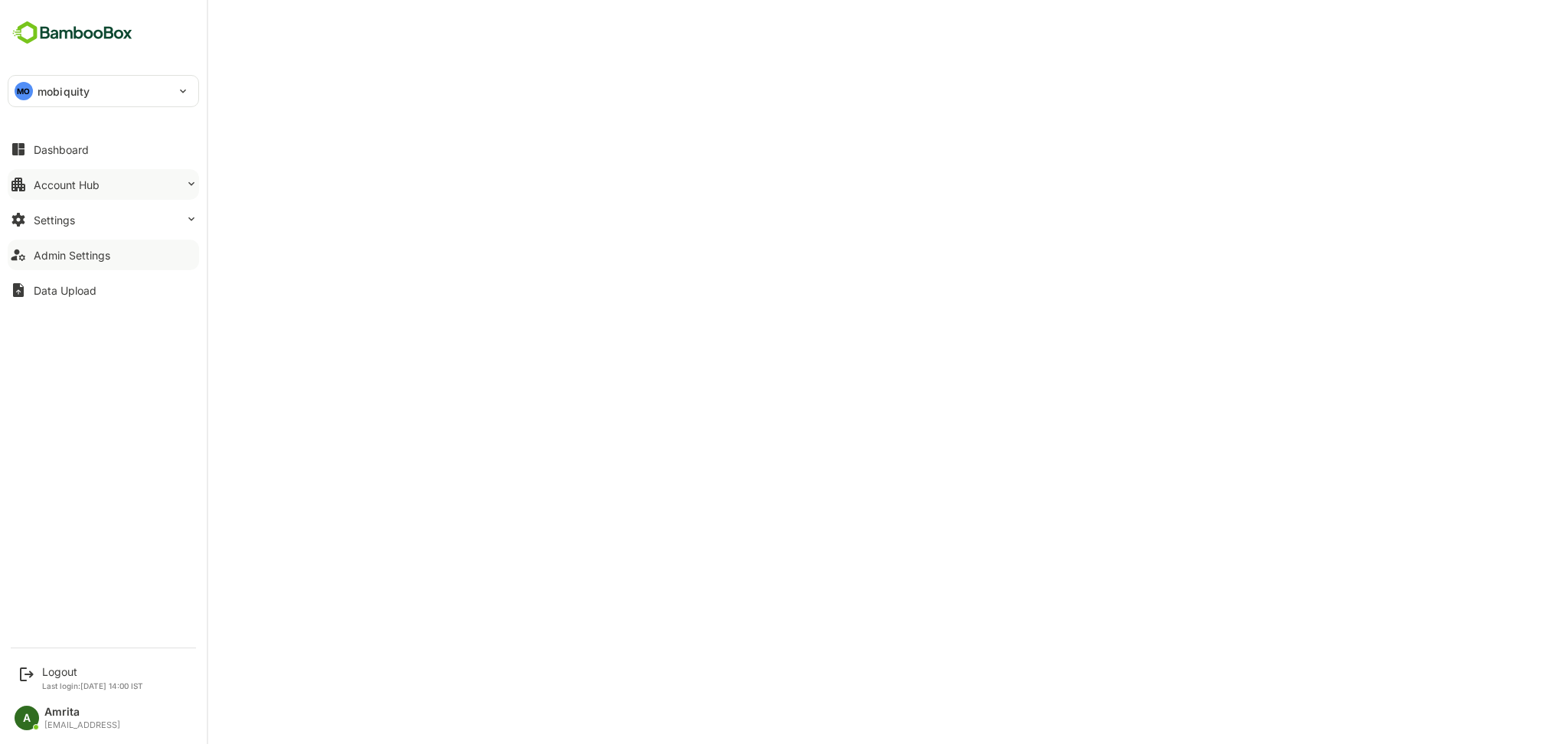
click at [81, 187] on div "Account Hub" at bounding box center [67, 184] width 66 height 13
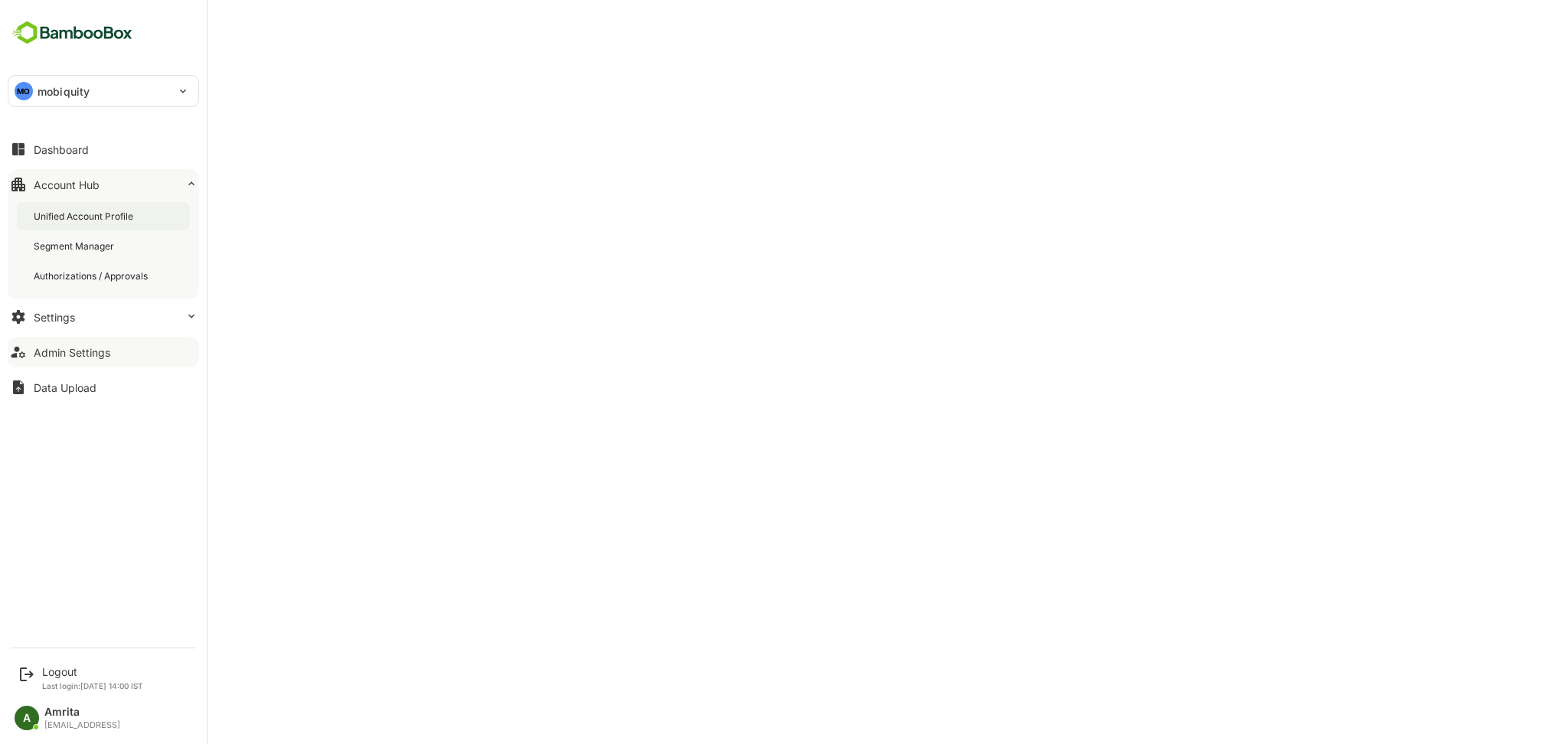
click at [91, 214] on div "Unified Account Profile" at bounding box center [85, 216] width 103 height 13
click at [67, 672] on div "Logout" at bounding box center [92, 671] width 101 height 13
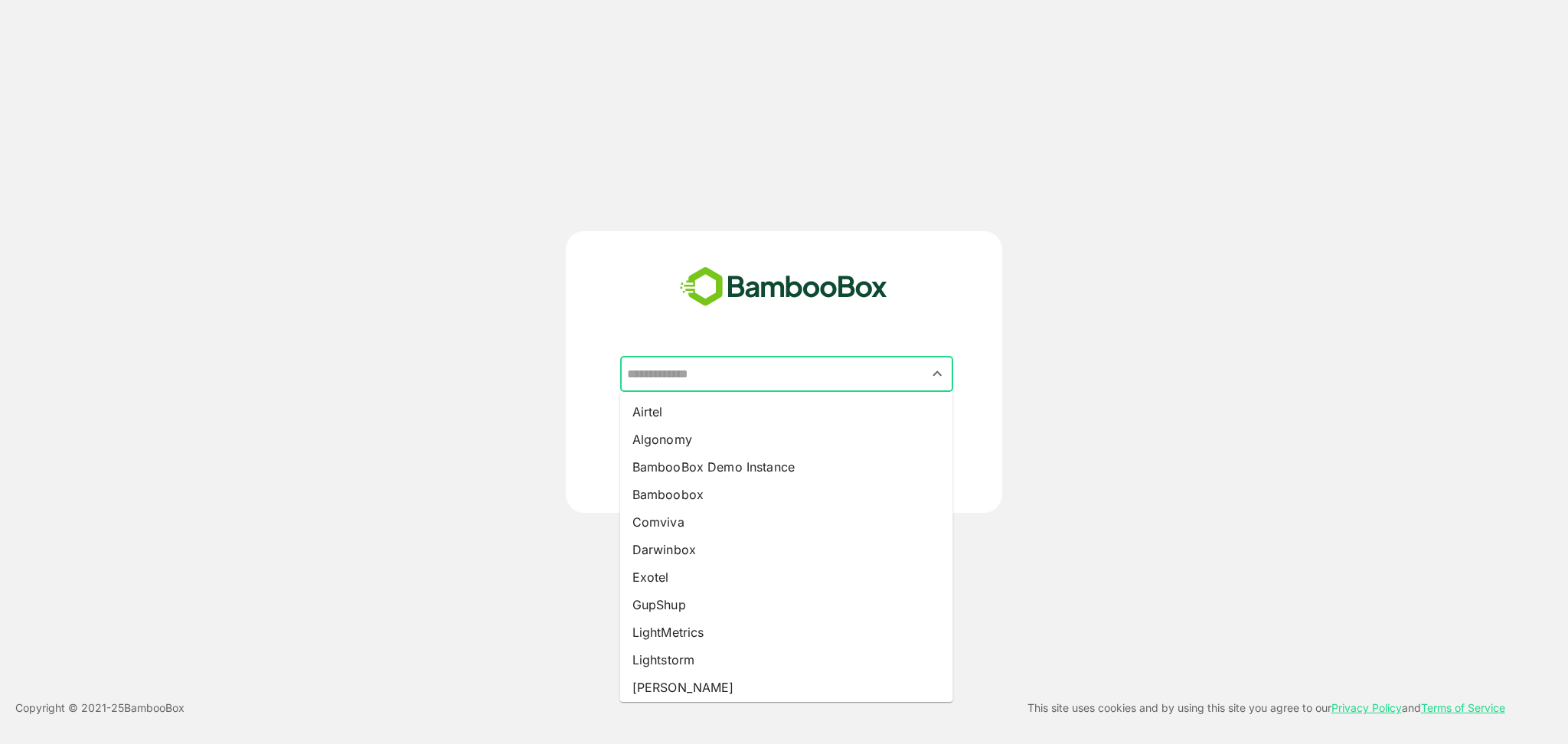
click at [743, 368] on input "text" at bounding box center [786, 374] width 327 height 29
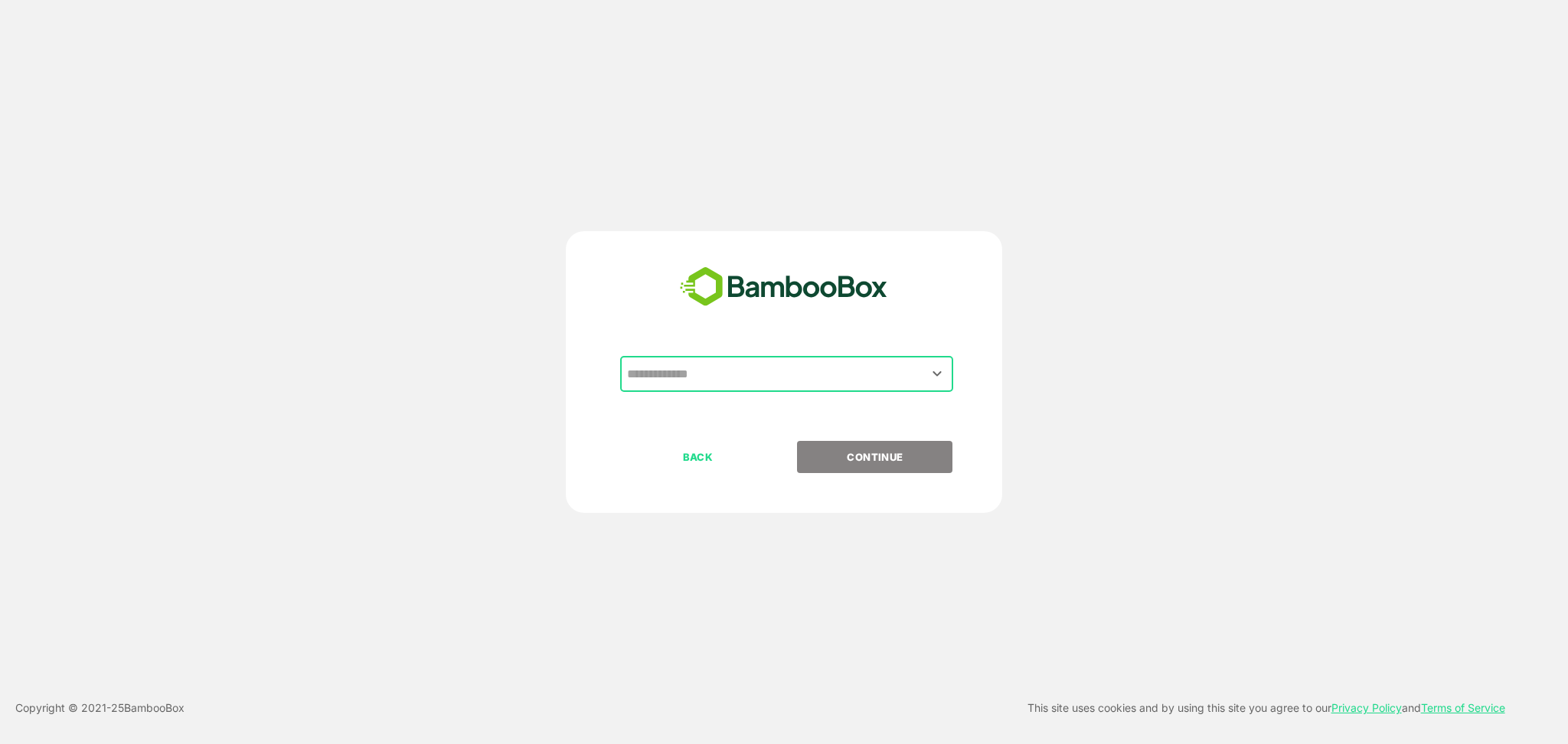
click at [904, 381] on input "text" at bounding box center [786, 374] width 327 height 29
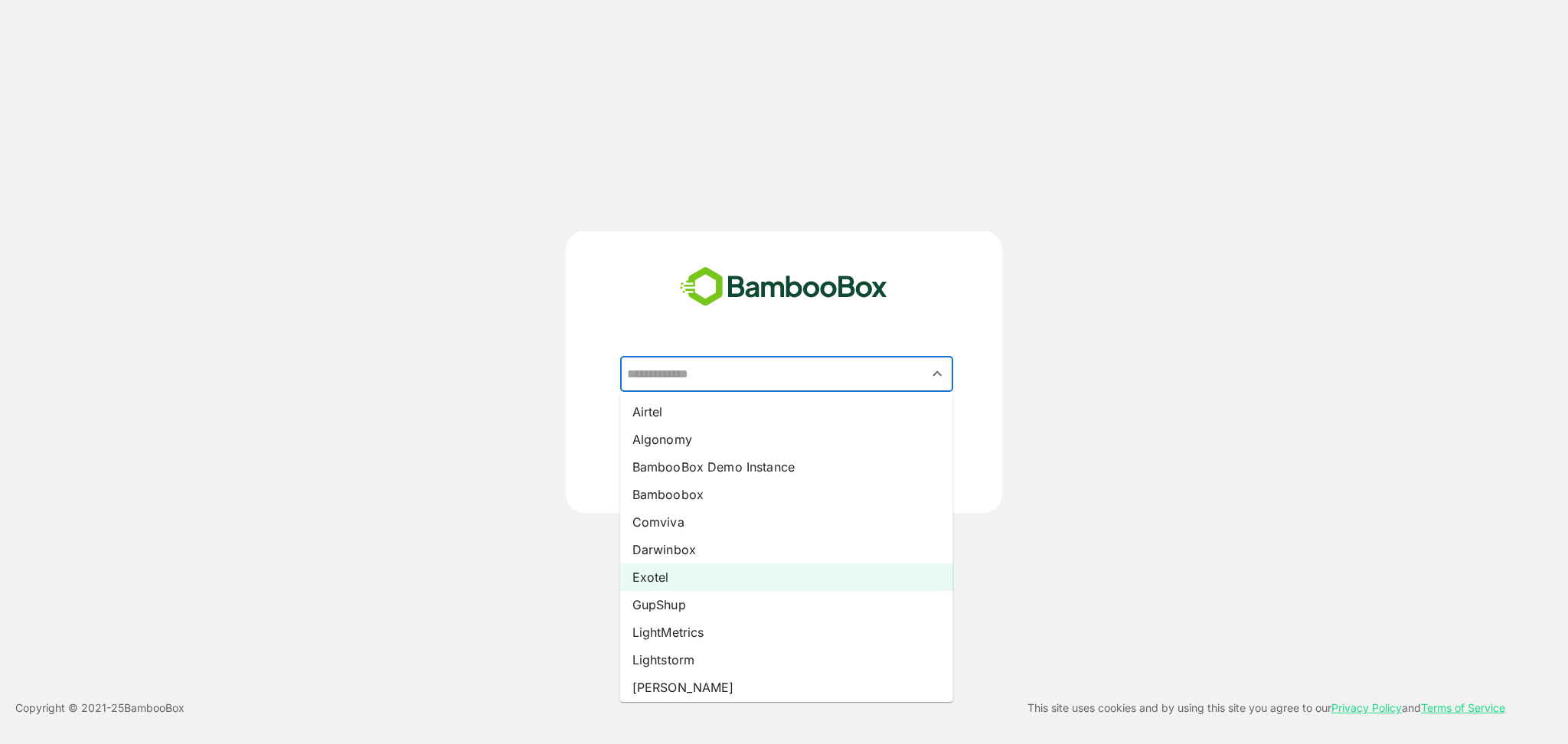
click at [791, 577] on li "Exotel" at bounding box center [787, 577] width 333 height 28
type input "******"
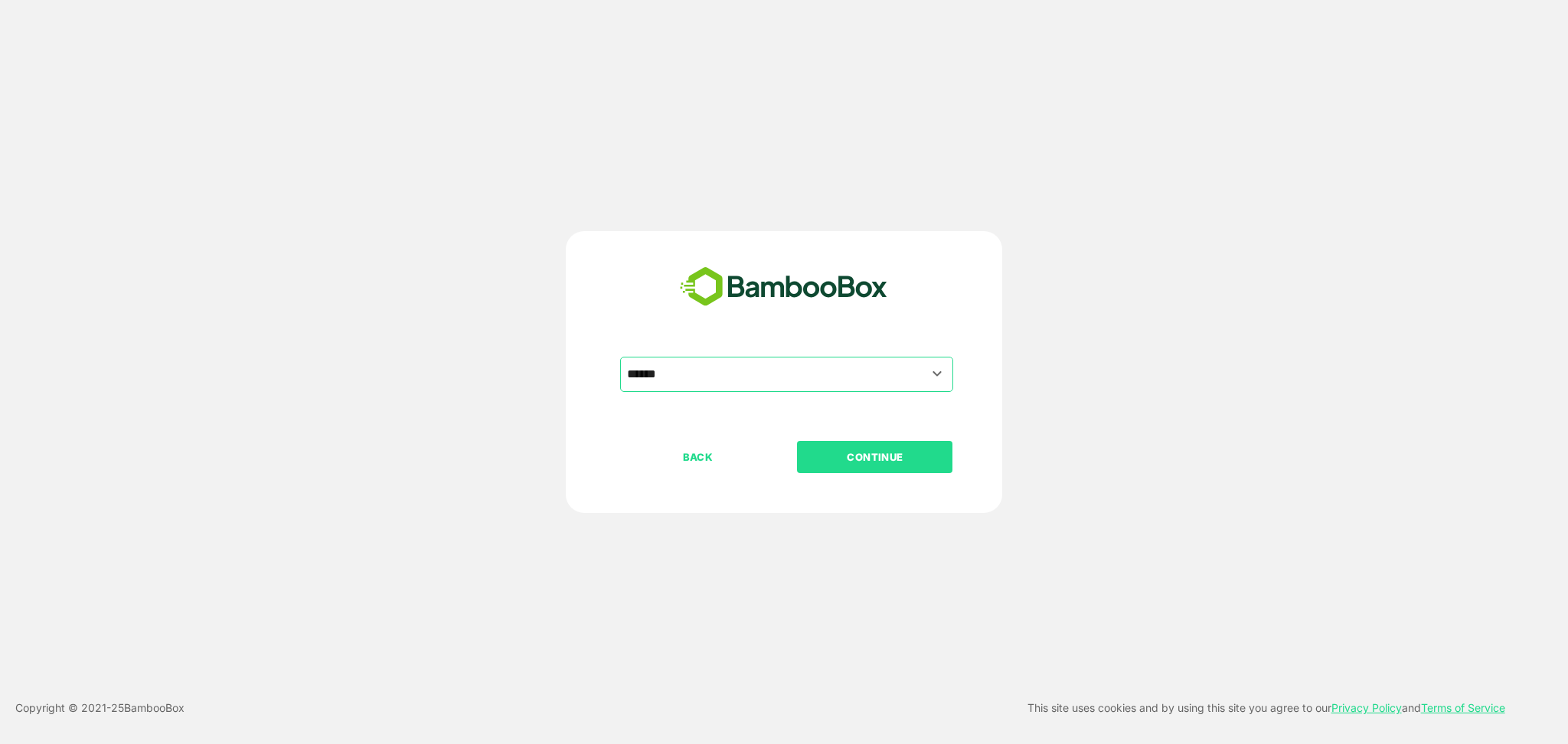
click at [887, 457] on p "CONTINUE" at bounding box center [875, 457] width 153 height 17
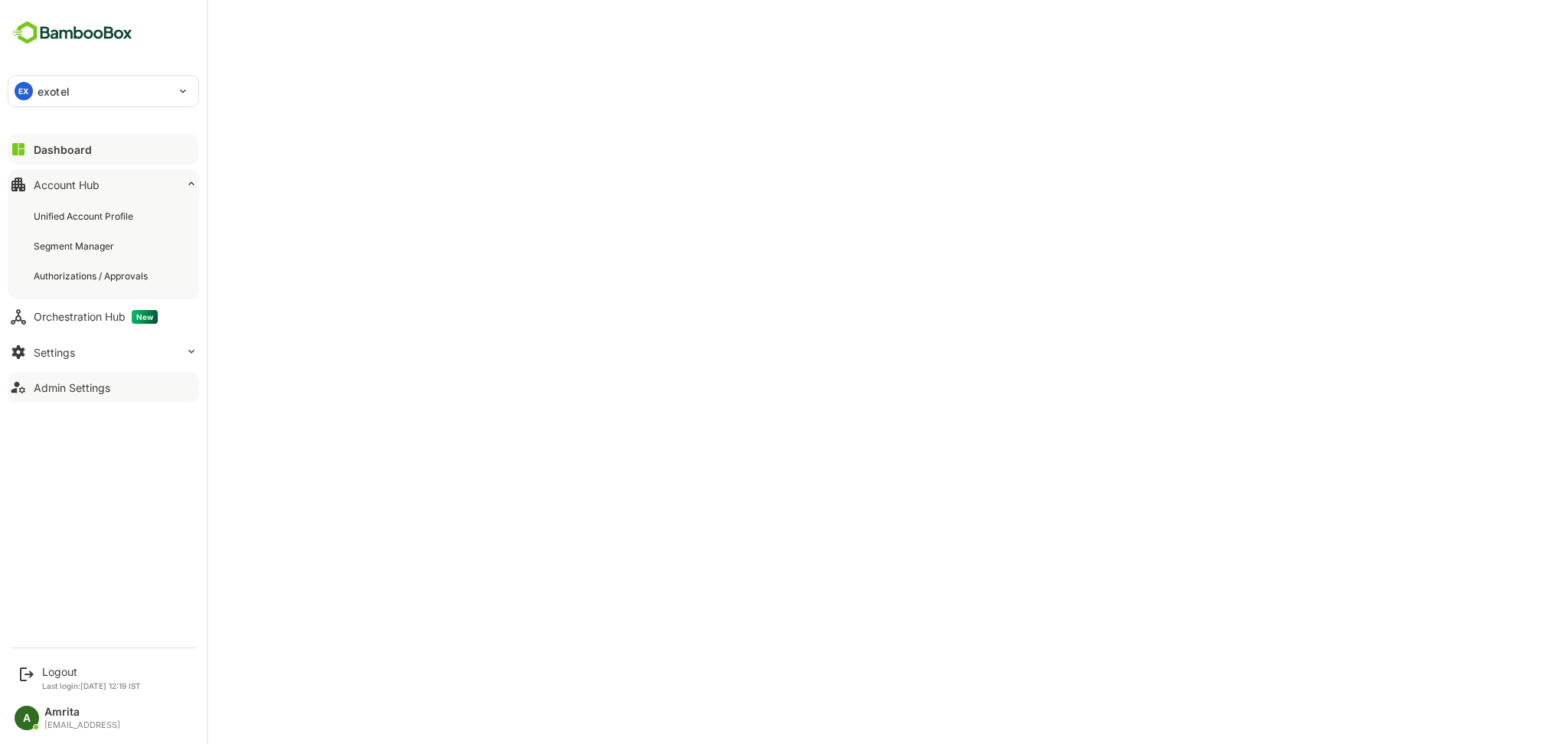
click at [63, 381] on div "Admin Settings" at bounding box center [73, 388] width 77 height 13
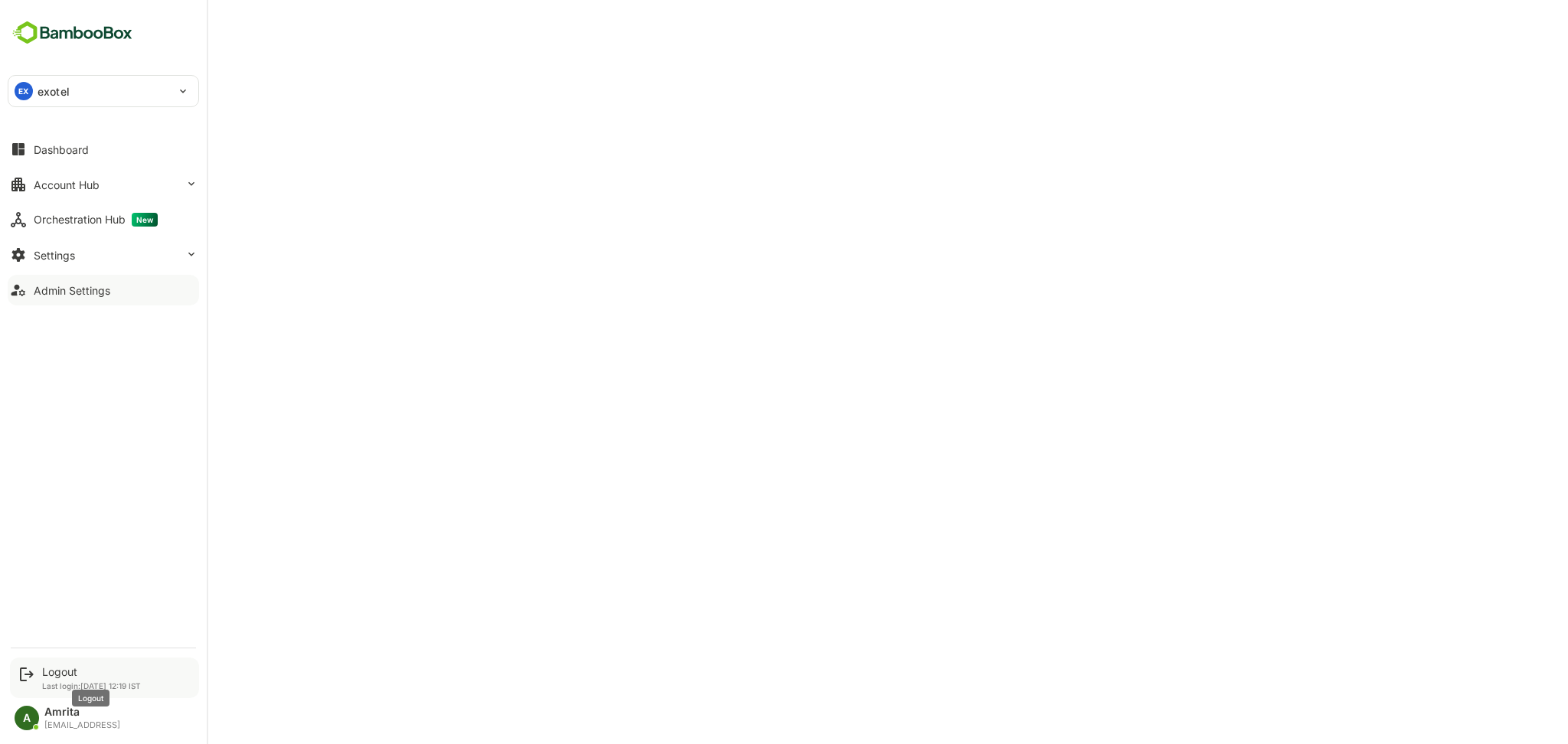
click at [55, 671] on div "Logout" at bounding box center [91, 671] width 99 height 13
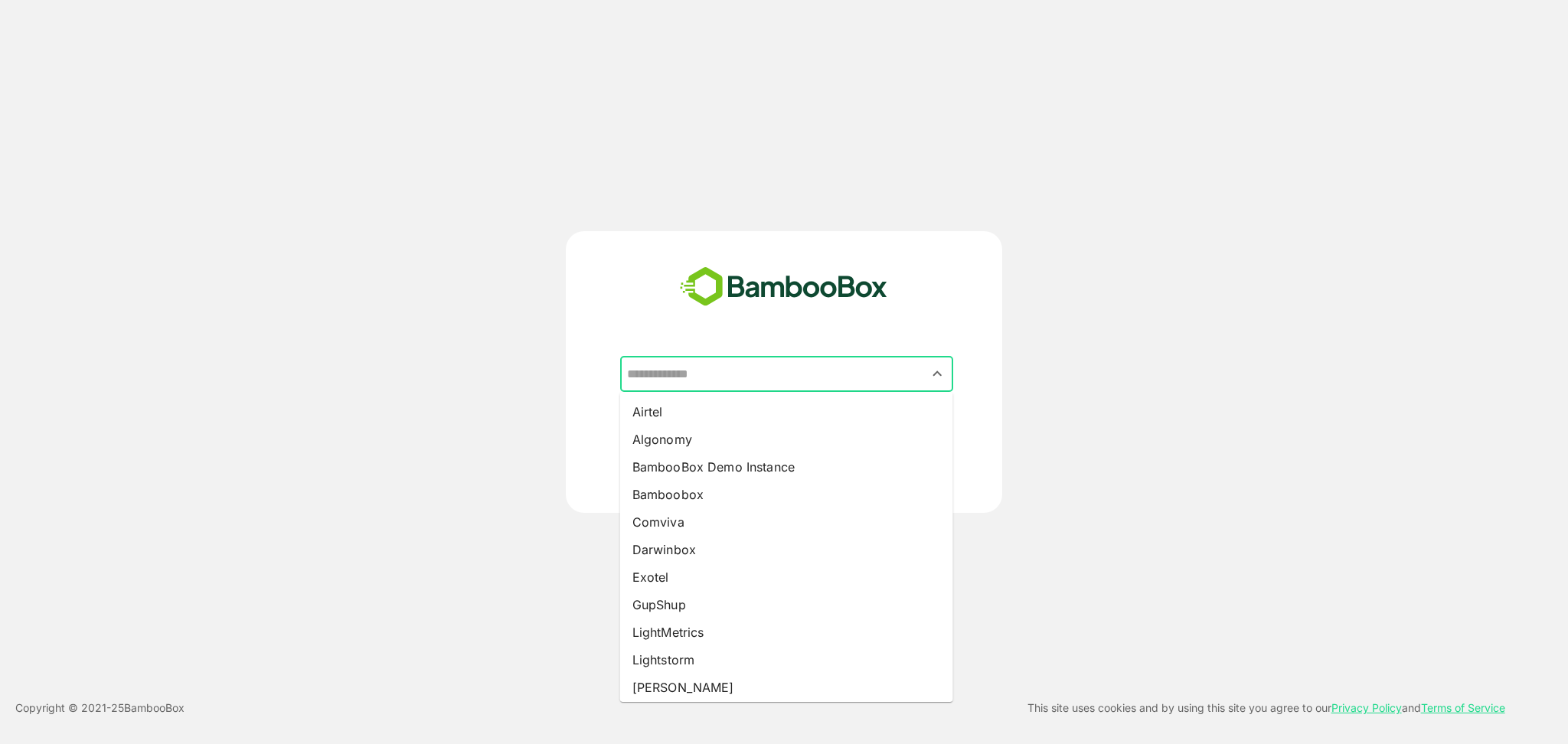
click at [775, 378] on input "text" at bounding box center [786, 374] width 327 height 29
click at [715, 575] on li "Exotel" at bounding box center [787, 577] width 333 height 28
type input "******"
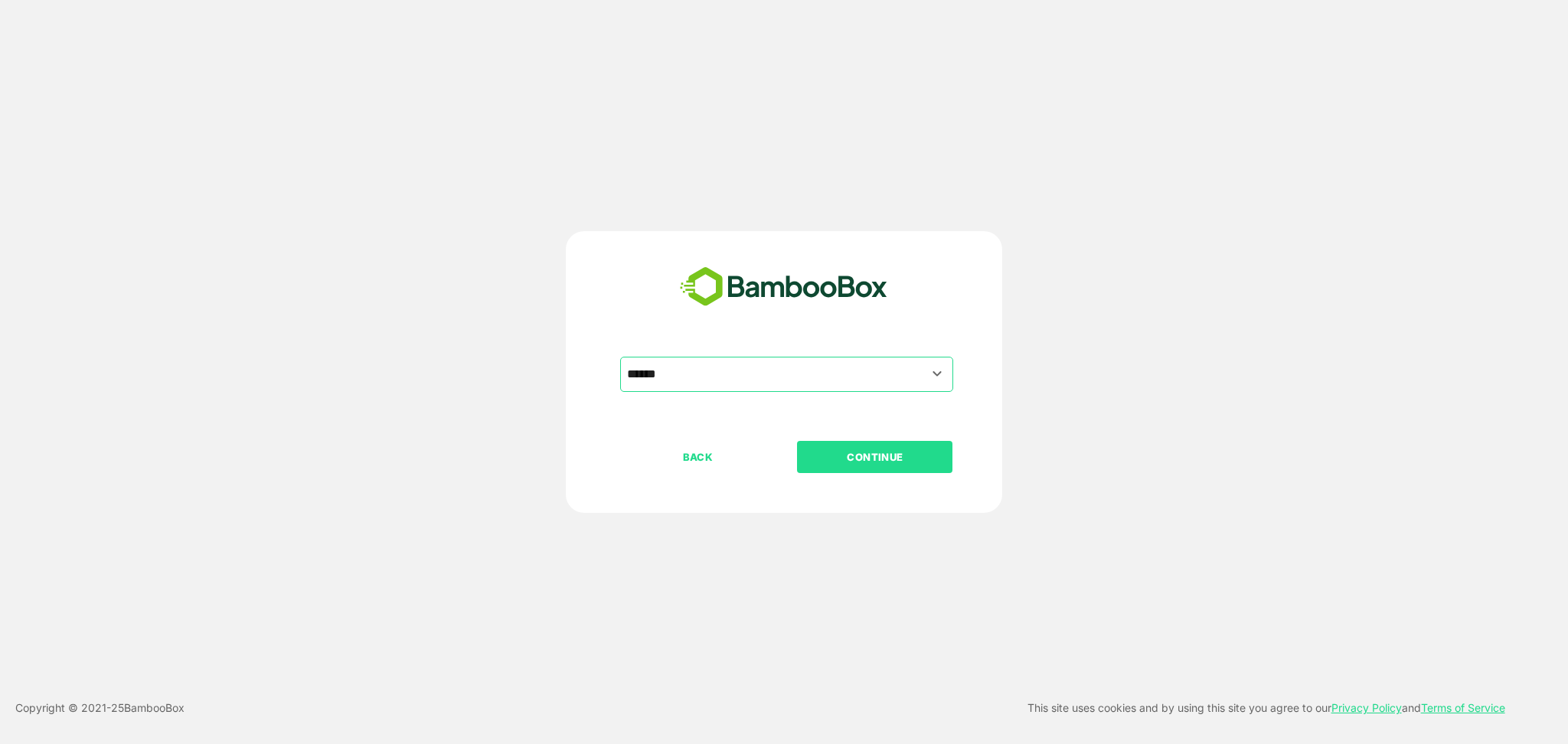
click at [884, 458] on p "CONTINUE" at bounding box center [875, 457] width 153 height 17
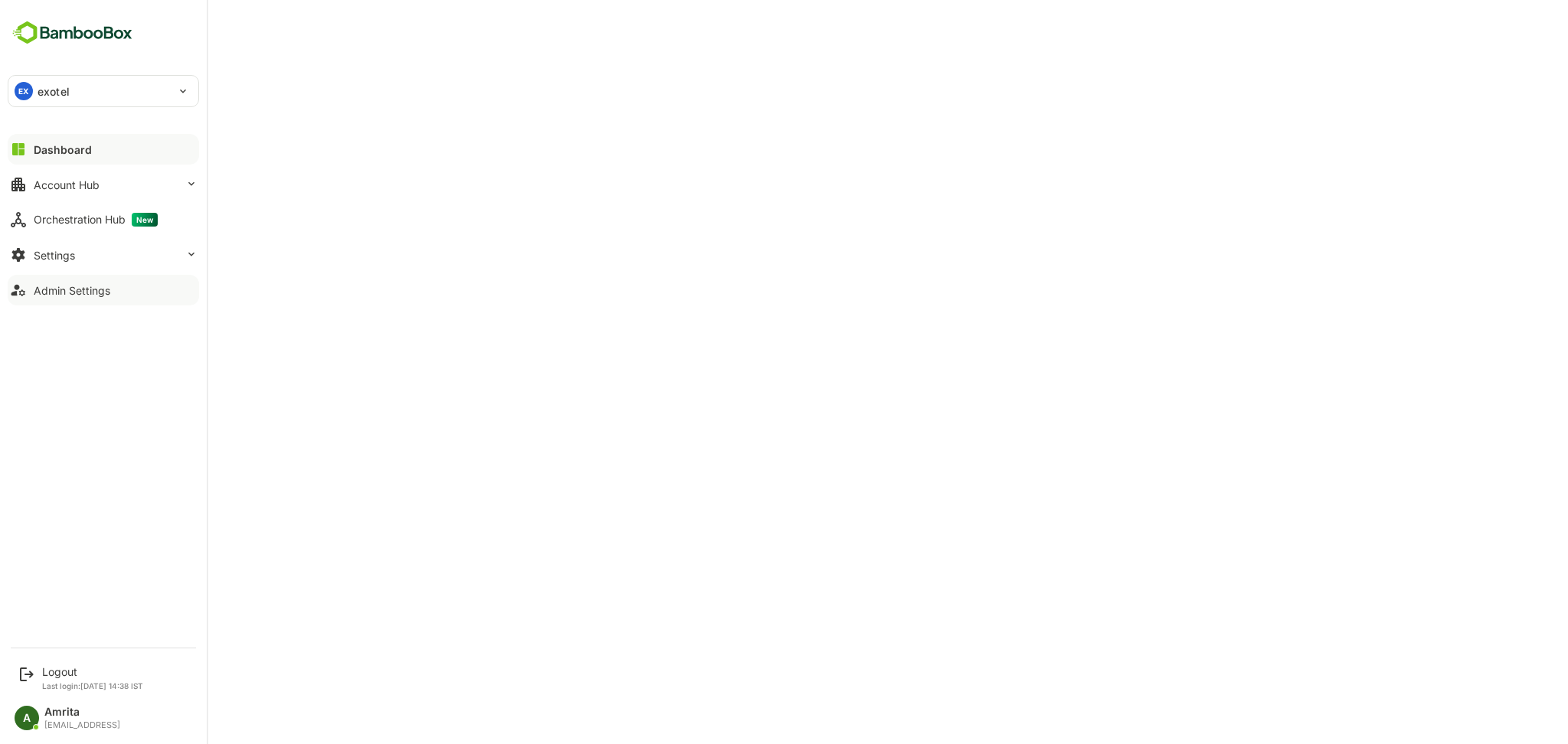
click at [60, 285] on div "Admin Settings" at bounding box center [73, 290] width 77 height 13
click at [82, 182] on div "Account Hub" at bounding box center [67, 184] width 66 height 13
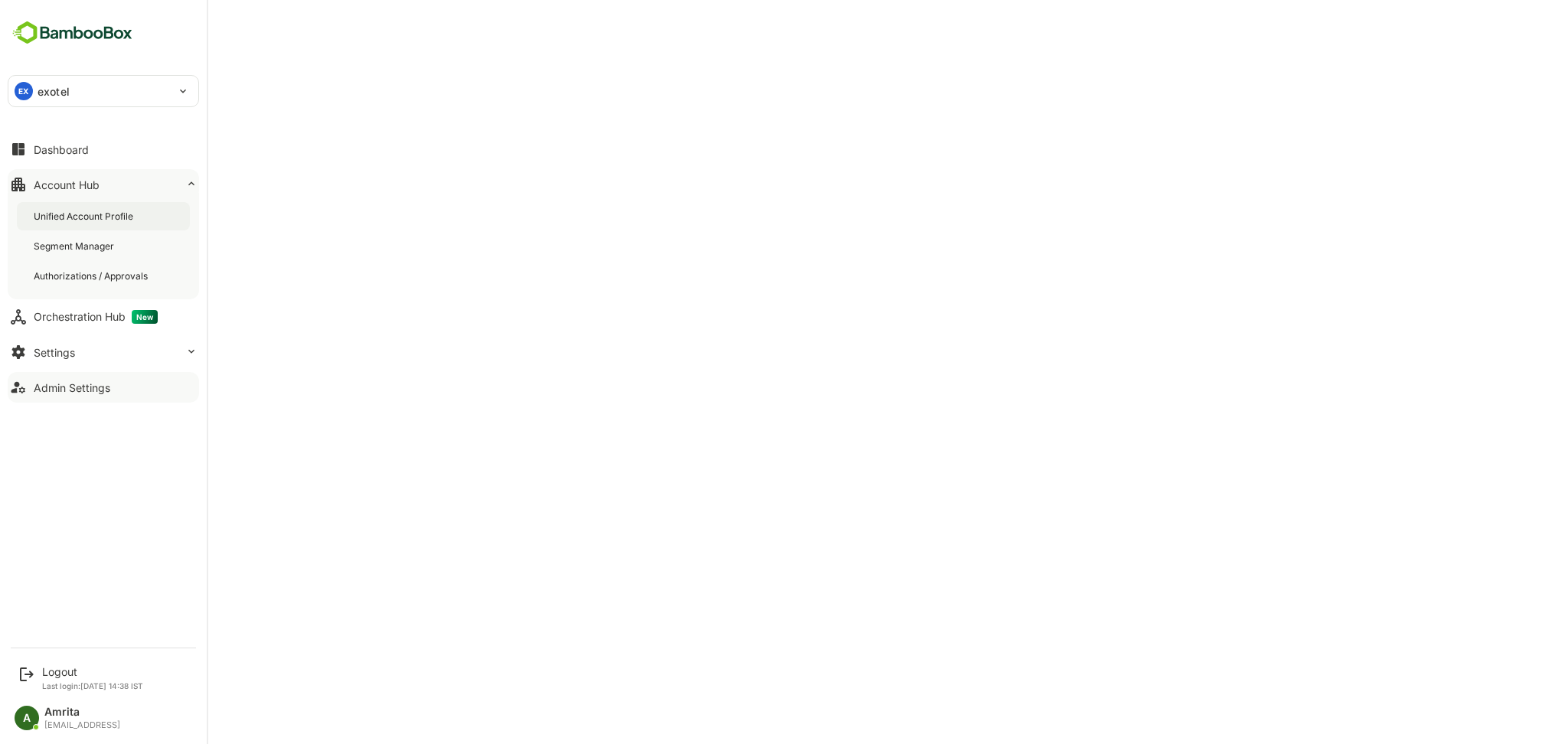
click at [108, 211] on div "Unified Account Profile" at bounding box center [85, 216] width 103 height 13
click at [78, 668] on div "Logout" at bounding box center [92, 671] width 101 height 13
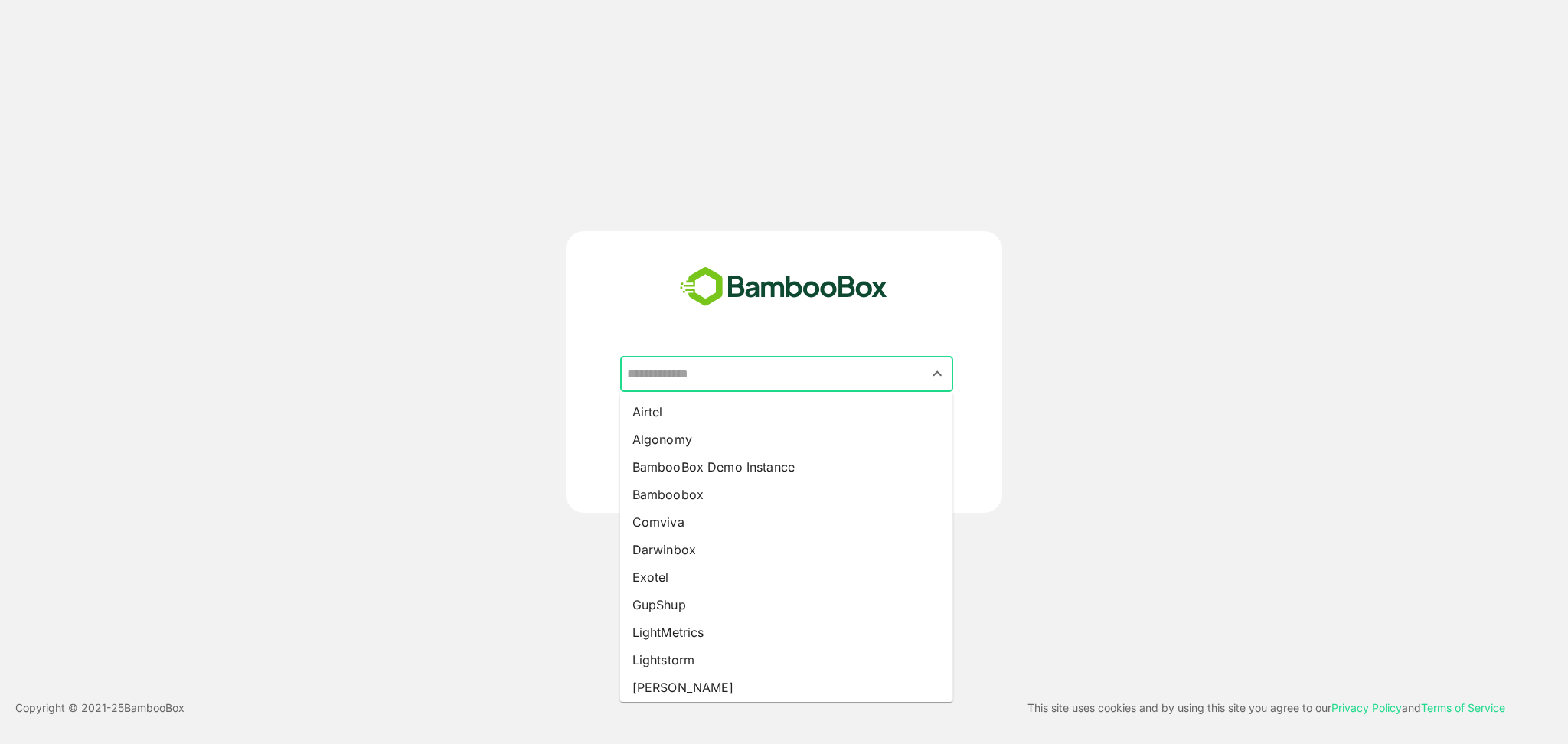
click at [729, 372] on input "text" at bounding box center [786, 374] width 327 height 29
click at [727, 607] on li "GupShup" at bounding box center [787, 604] width 333 height 28
type input "*******"
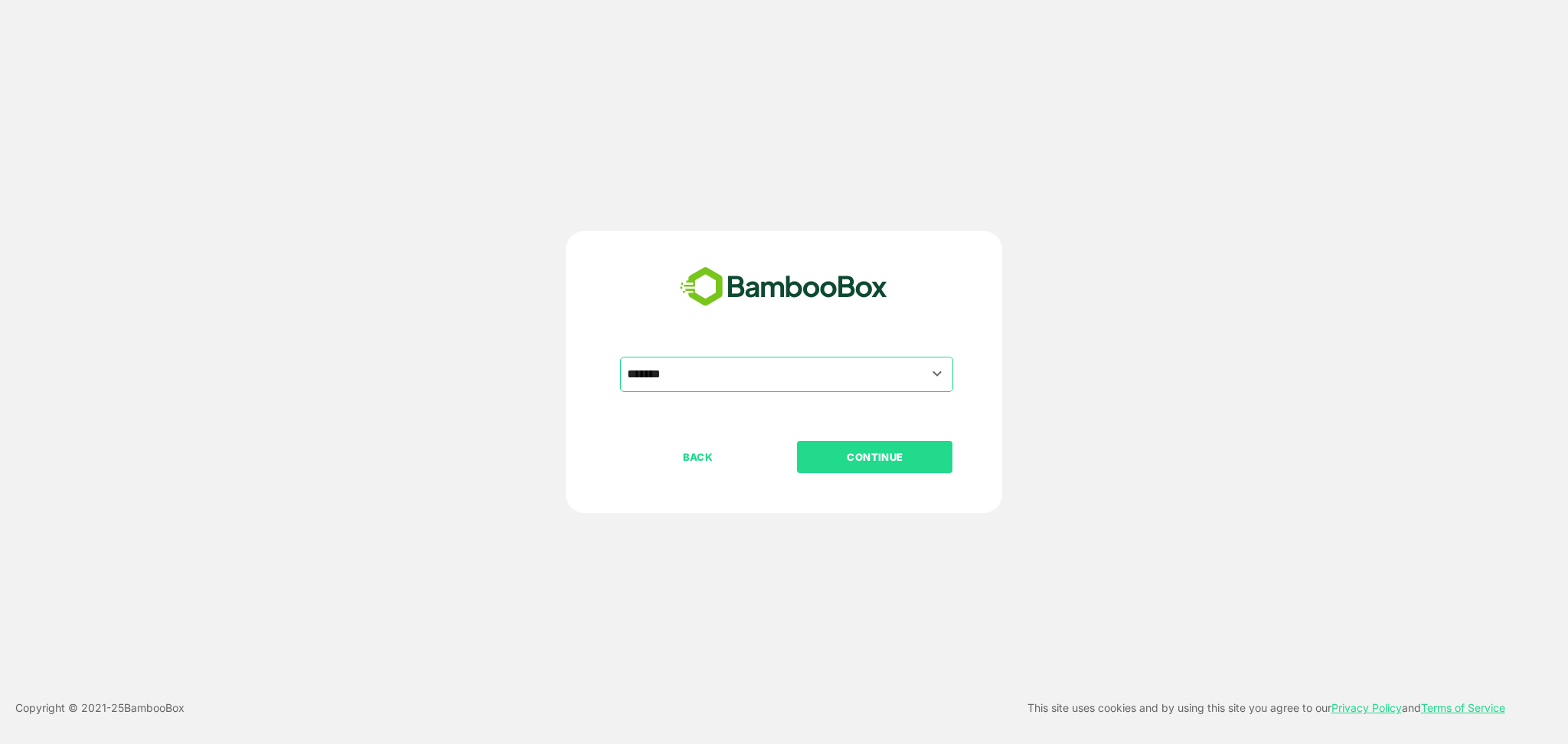
click at [866, 453] on p "CONTINUE" at bounding box center [875, 457] width 153 height 17
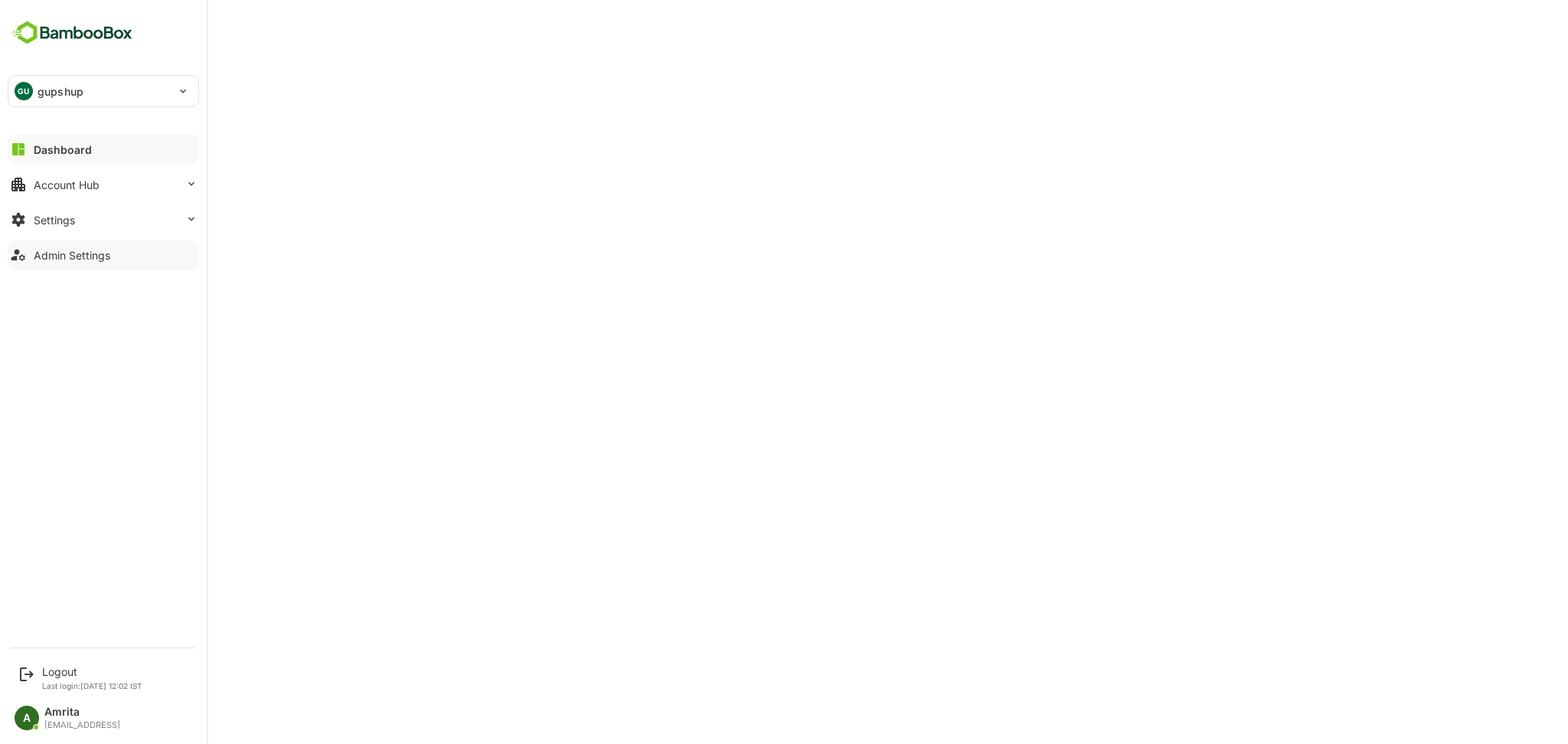
click at [79, 258] on div "Admin Settings" at bounding box center [73, 255] width 77 height 13
click at [27, 153] on icon at bounding box center [18, 149] width 19 height 19
click at [57, 255] on div "Admin Settings" at bounding box center [73, 255] width 77 height 13
click at [44, 178] on div "Account Hub" at bounding box center [67, 184] width 66 height 13
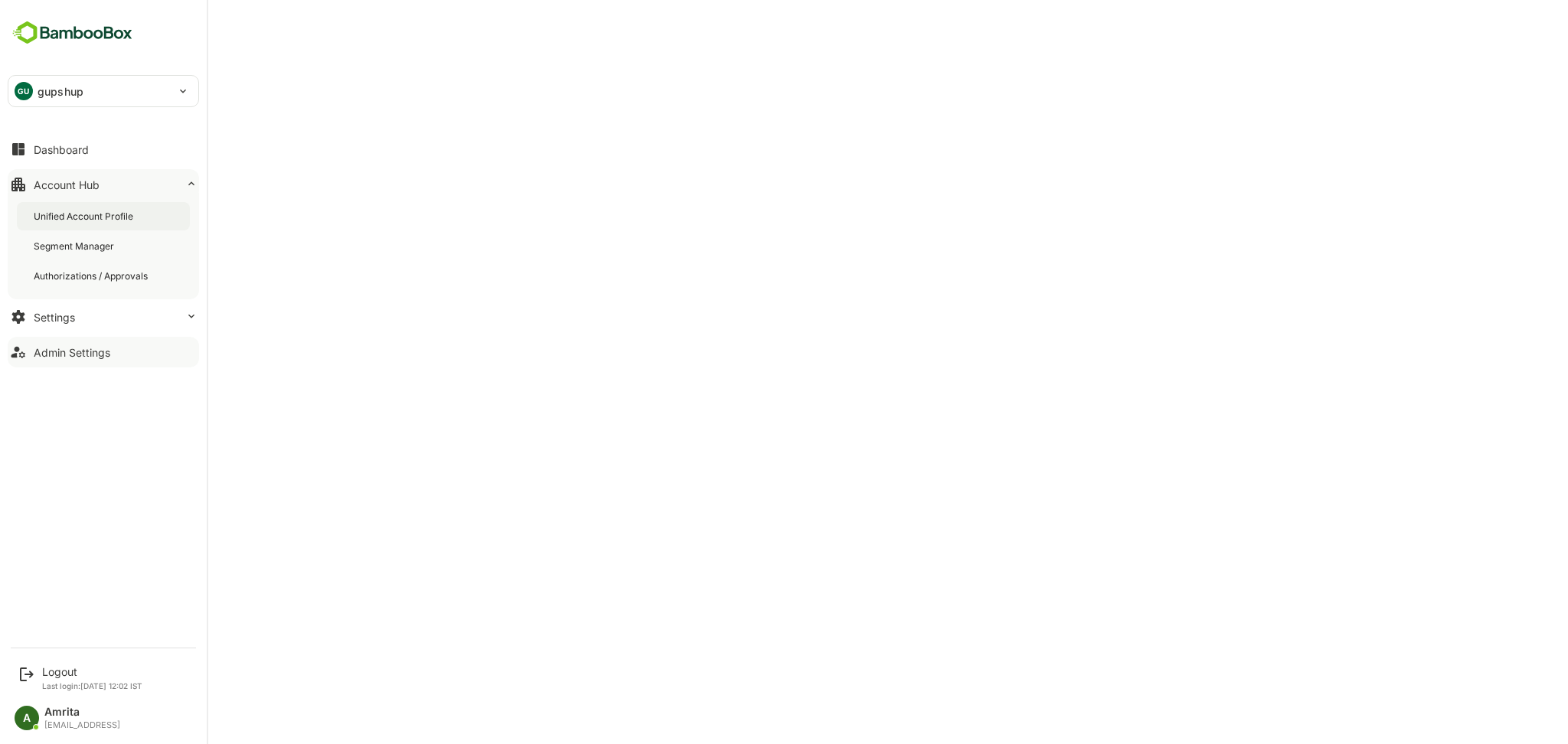
click at [92, 220] on div "Unified Account Profile" at bounding box center [85, 216] width 103 height 13
click at [92, 309] on button "Settings" at bounding box center [104, 317] width 192 height 30
click at [117, 388] on button "Admin Settings" at bounding box center [104, 382] width 192 height 30
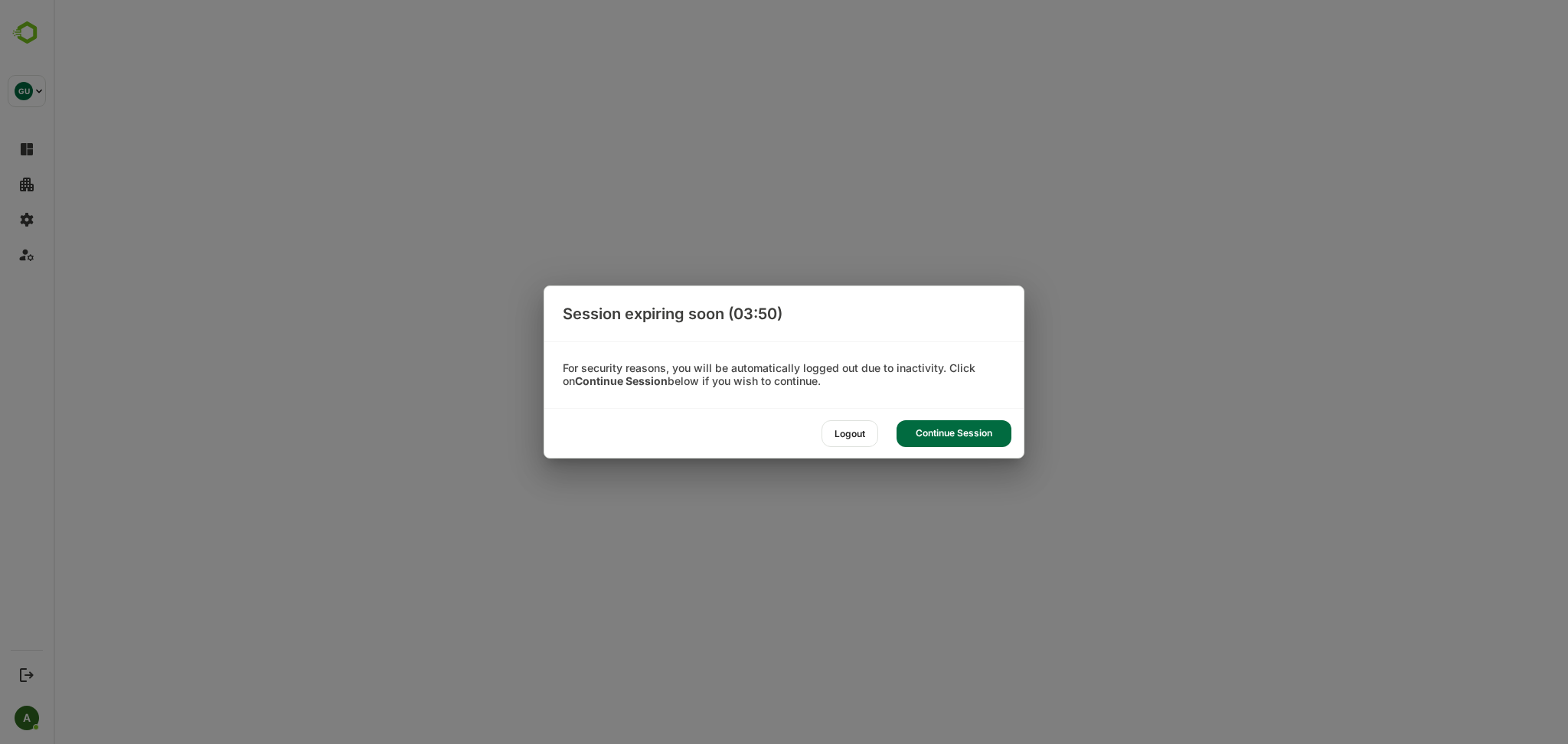
click at [944, 439] on div "Continue Session" at bounding box center [954, 433] width 115 height 27
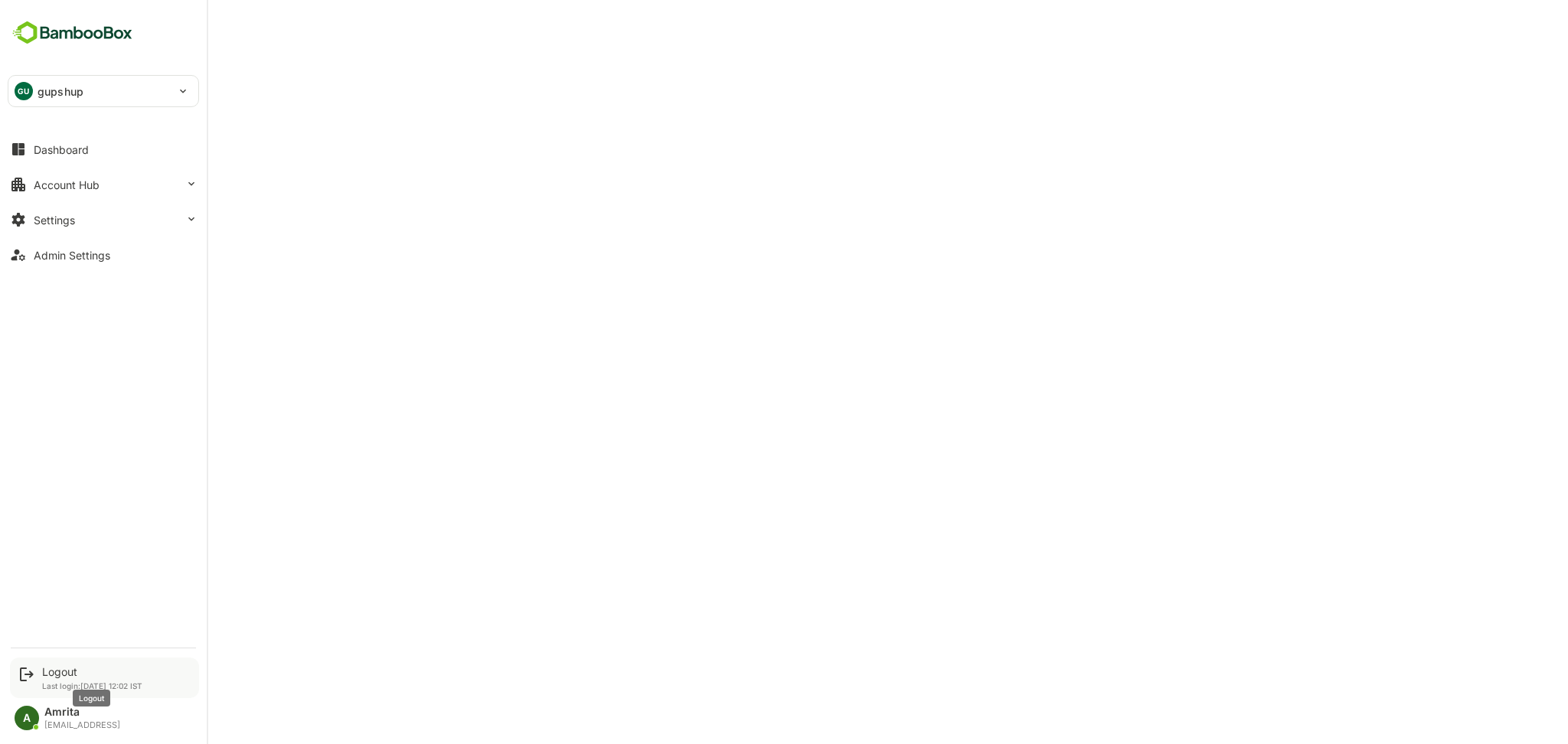
click at [59, 673] on div "Logout" at bounding box center [92, 671] width 100 height 13
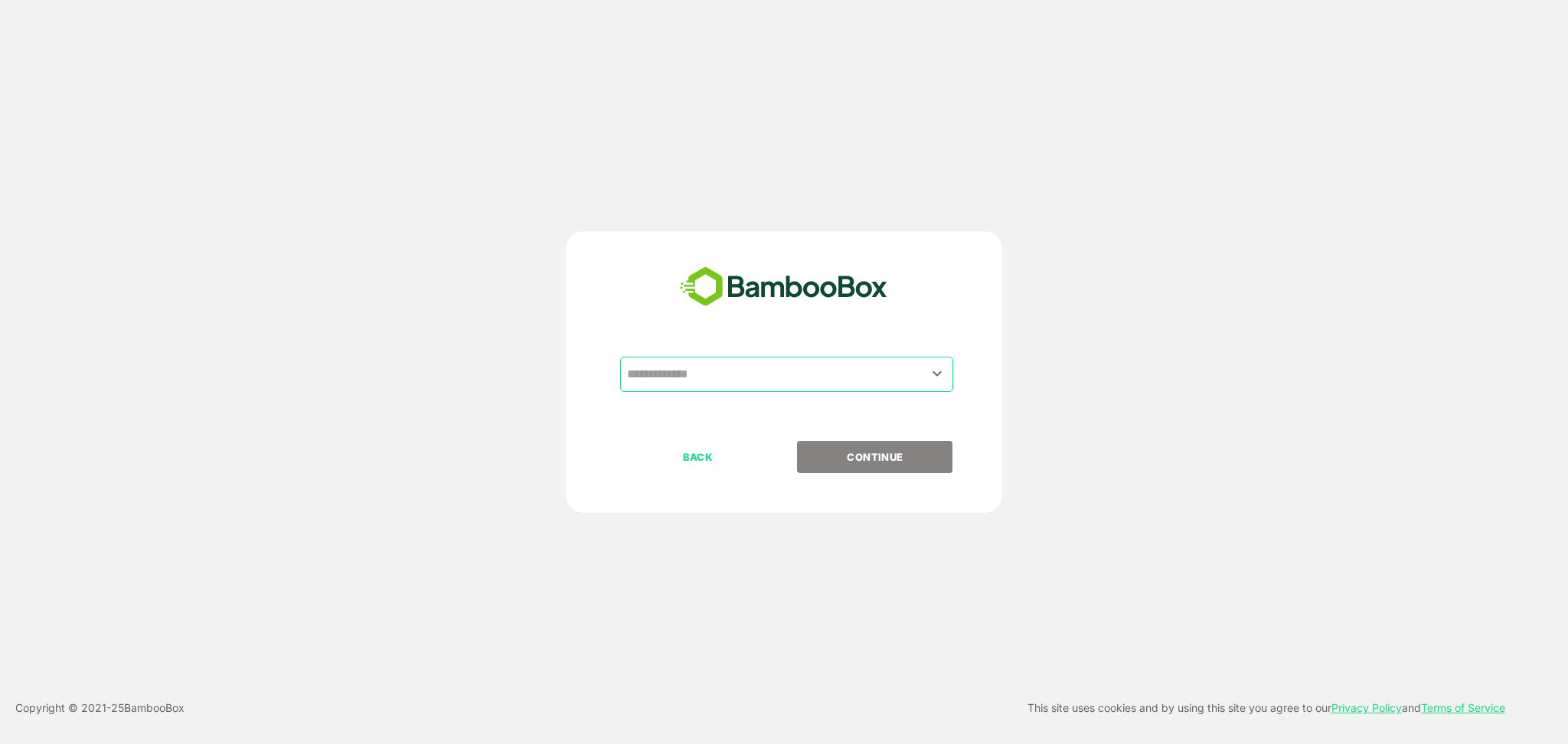
click at [701, 362] on input "text" at bounding box center [786, 374] width 327 height 29
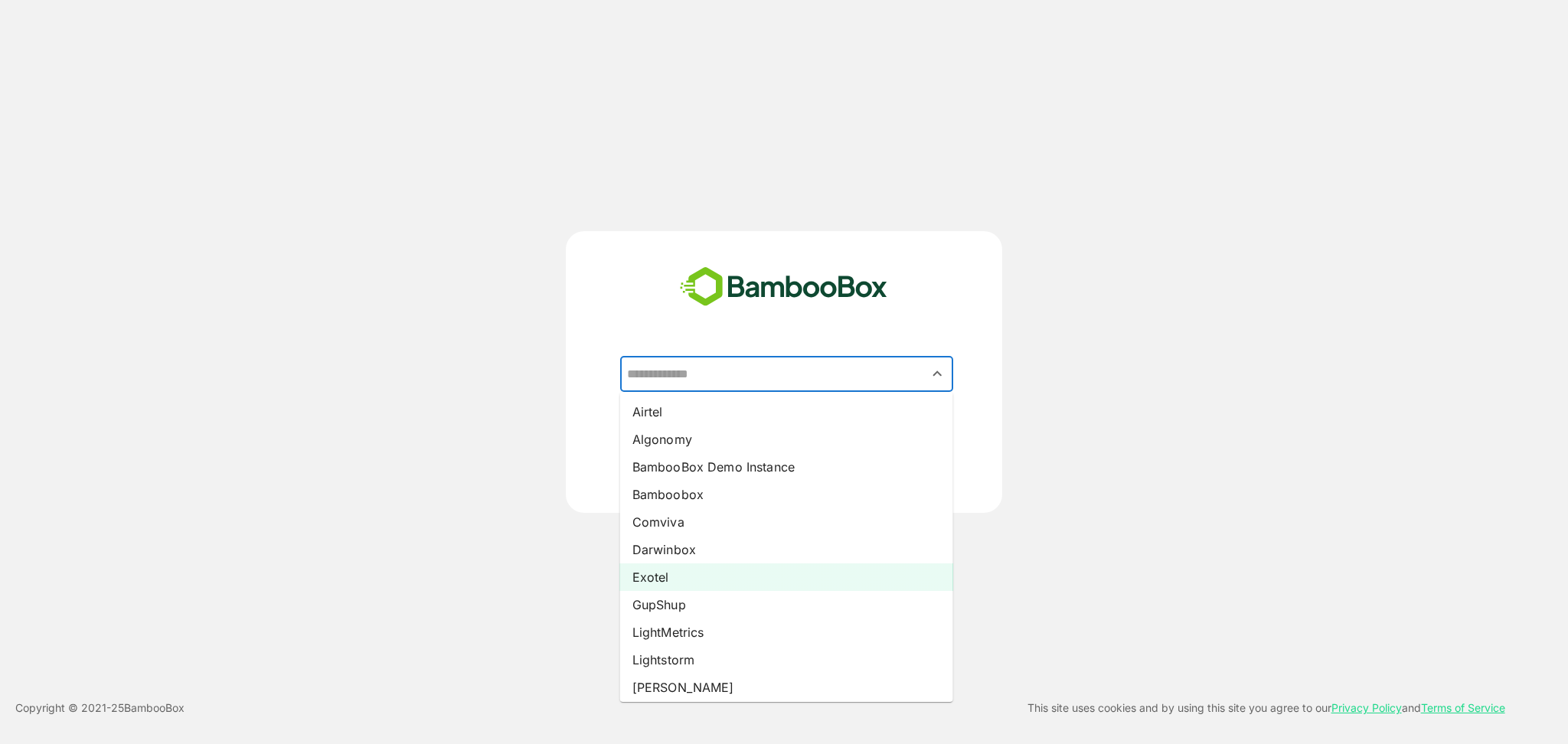
scroll to position [170, 0]
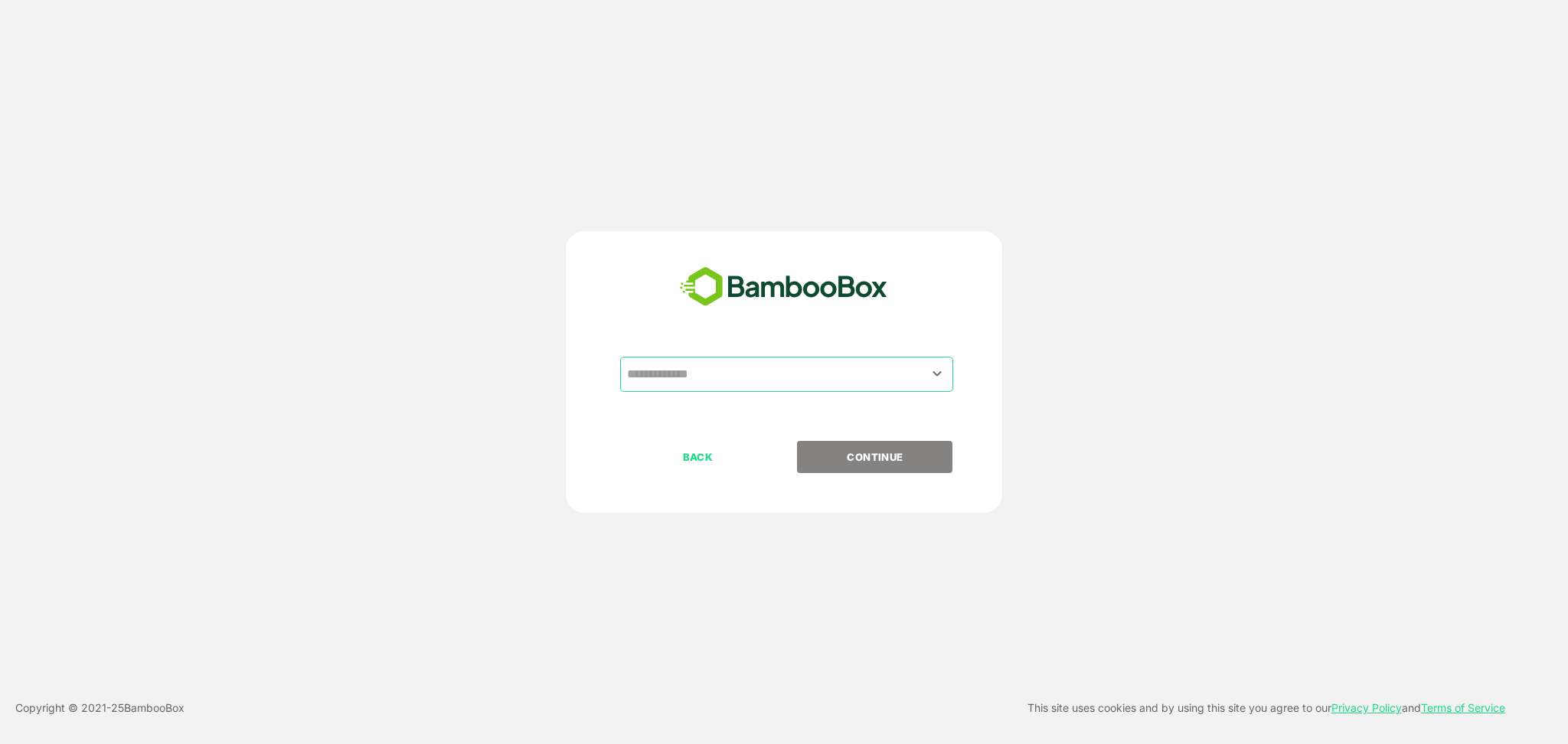
click at [1035, 611] on div "​ BACK CONTINUE Copyright © 2021- 25 BambooBox This site uses cookies and by us…" at bounding box center [784, 372] width 1568 height 744
click at [939, 378] on icon "Open" at bounding box center [937, 373] width 19 height 19
